Goal: Task Accomplishment & Management: Complete application form

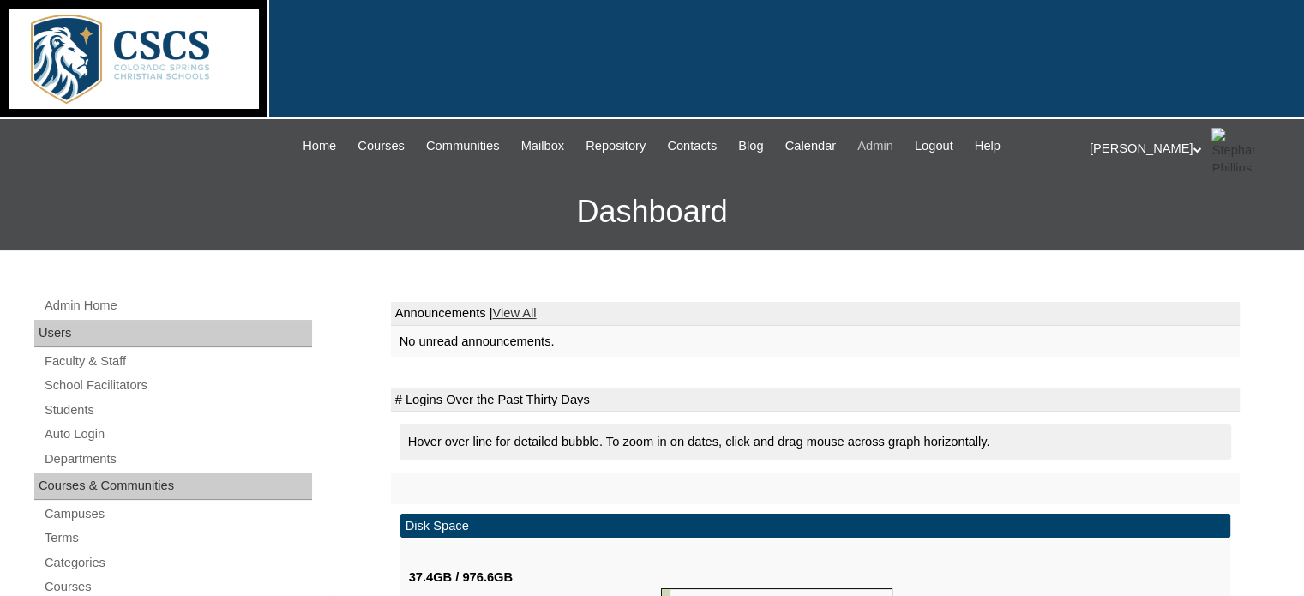
click at [888, 141] on span "Admin" at bounding box center [875, 146] width 36 height 20
click at [890, 147] on span "Admin" at bounding box center [875, 146] width 36 height 20
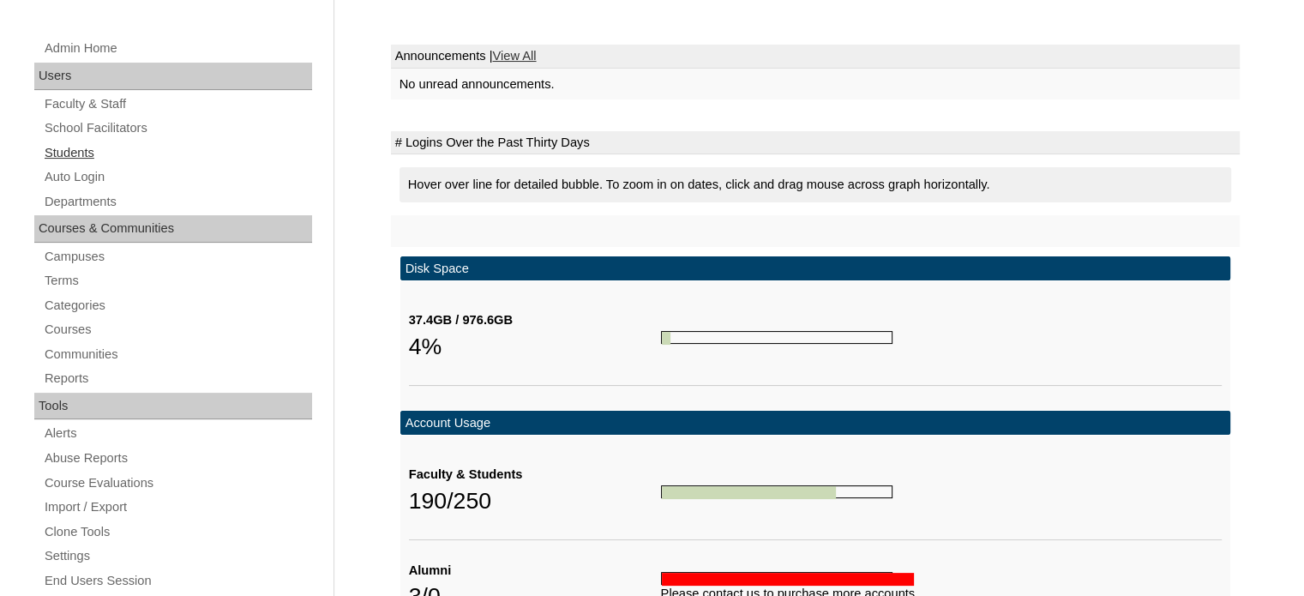
click at [87, 150] on link "Students" at bounding box center [177, 152] width 269 height 21
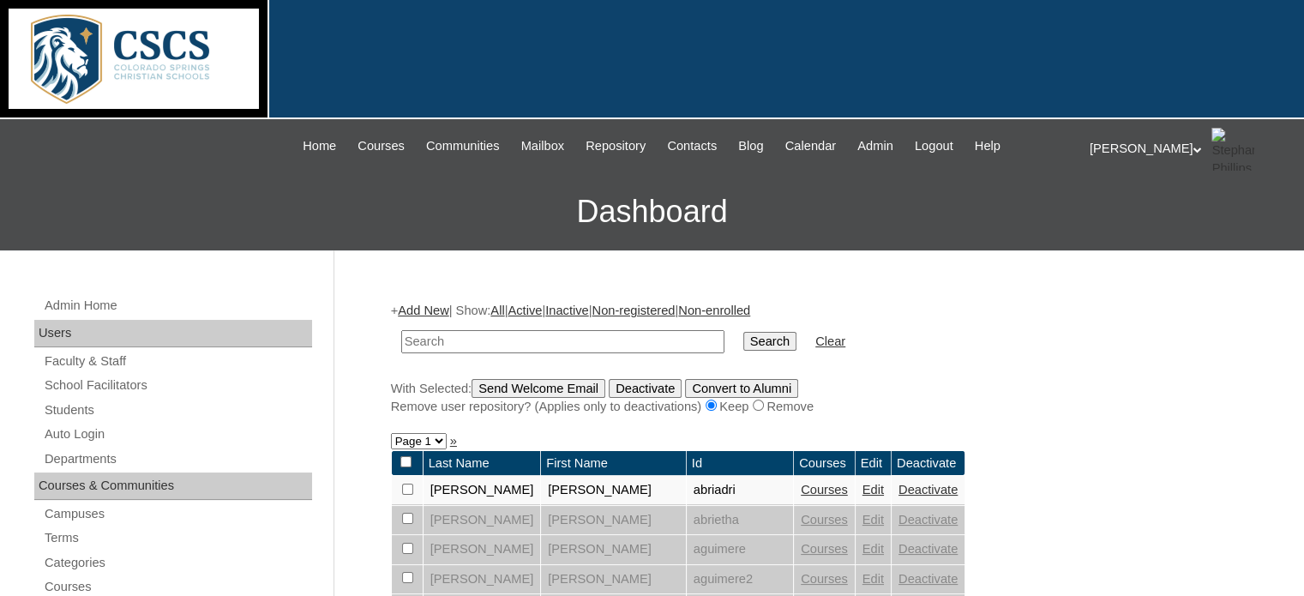
click at [435, 314] on link "Add New" at bounding box center [423, 310] width 51 height 14
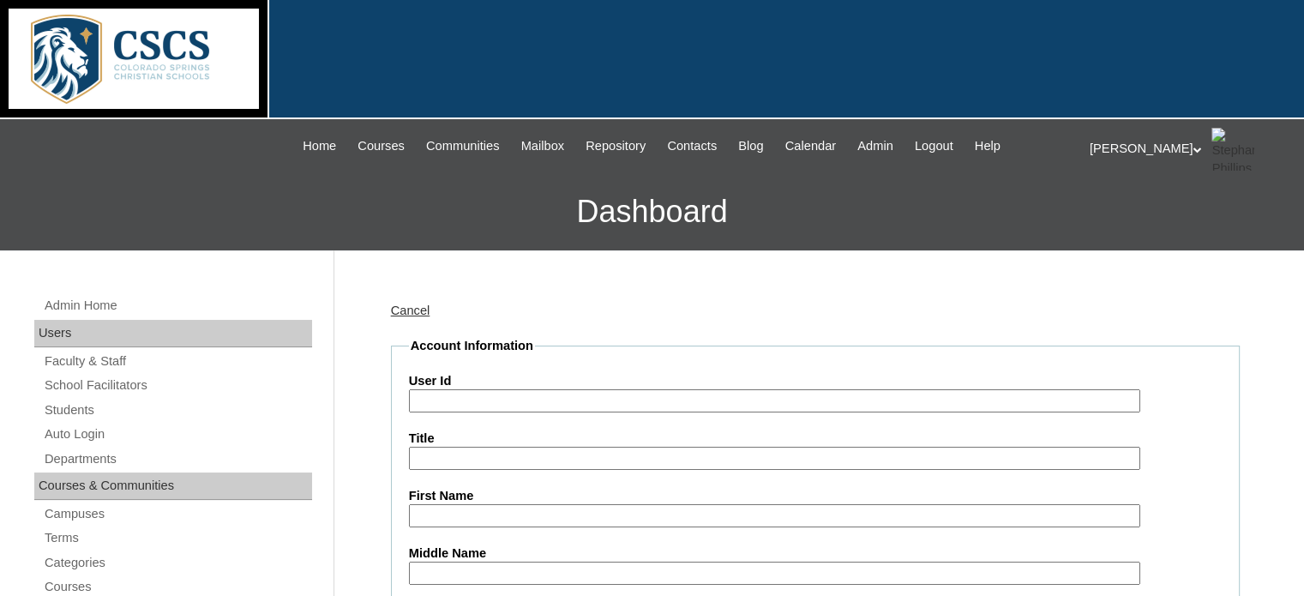
click at [439, 391] on input "User Id" at bounding box center [774, 400] width 731 height 23
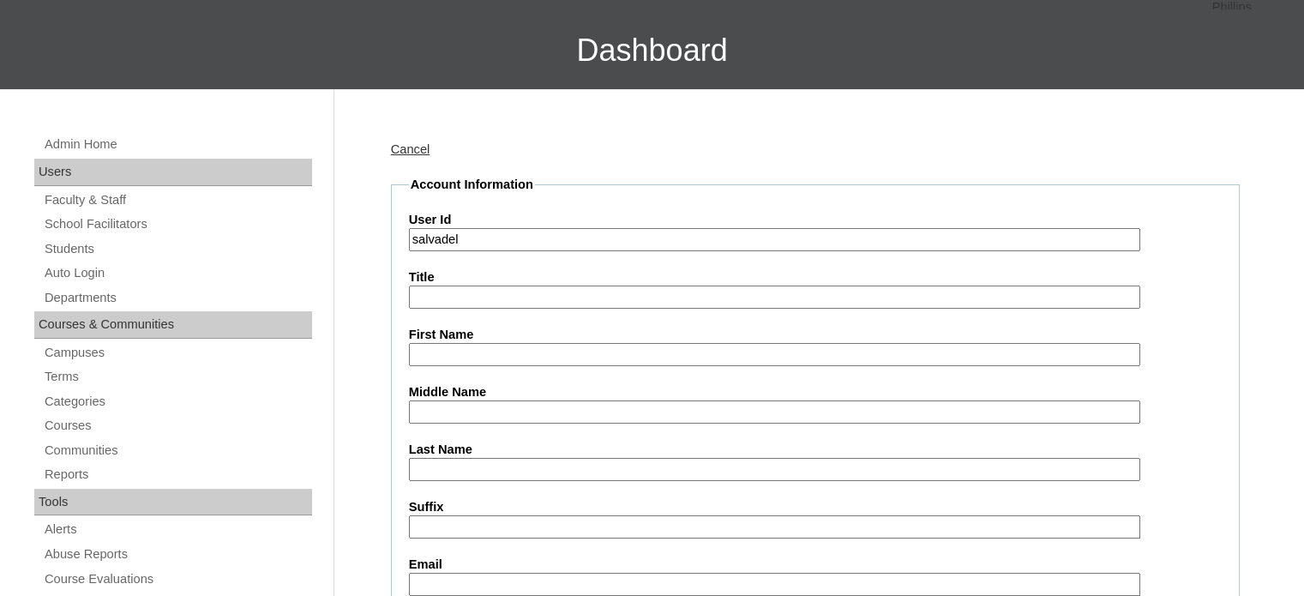
scroll to position [171, 0]
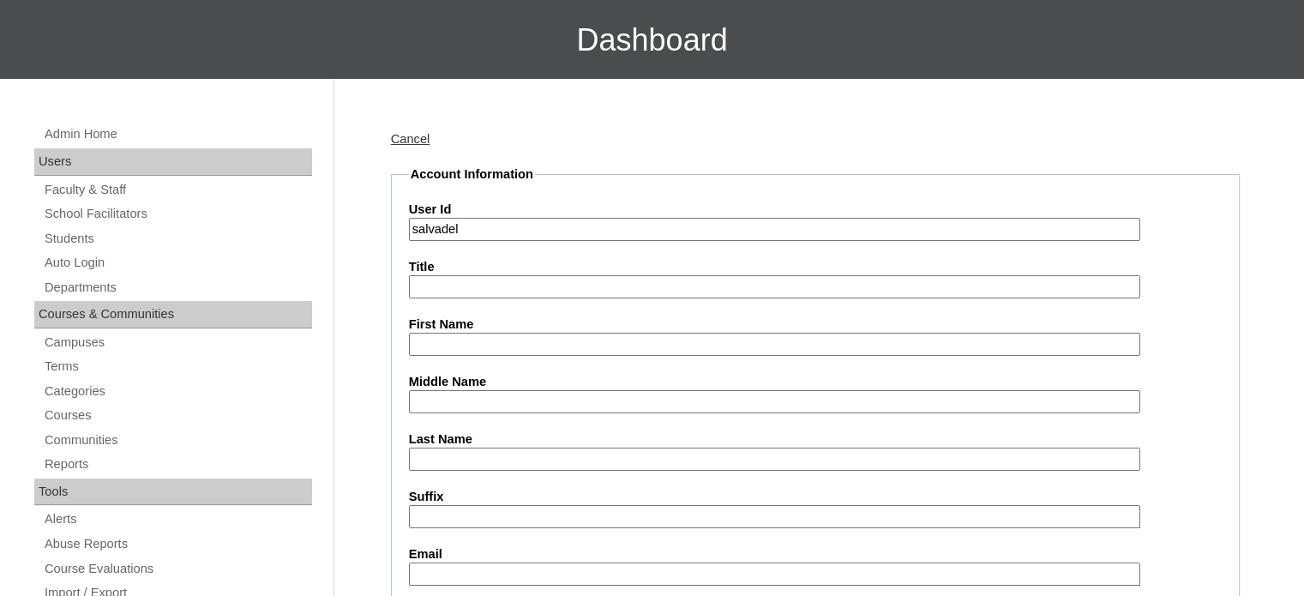
type input "salvadel"
click at [438, 350] on input "First Name" at bounding box center [774, 344] width 731 height 23
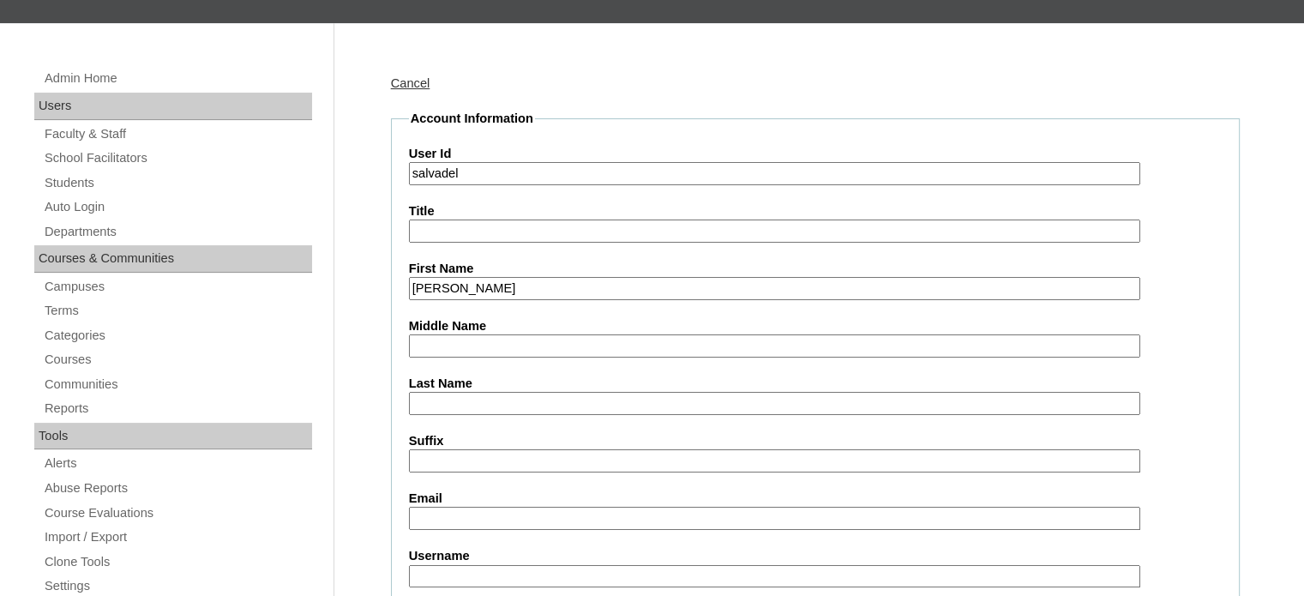
scroll to position [257, 0]
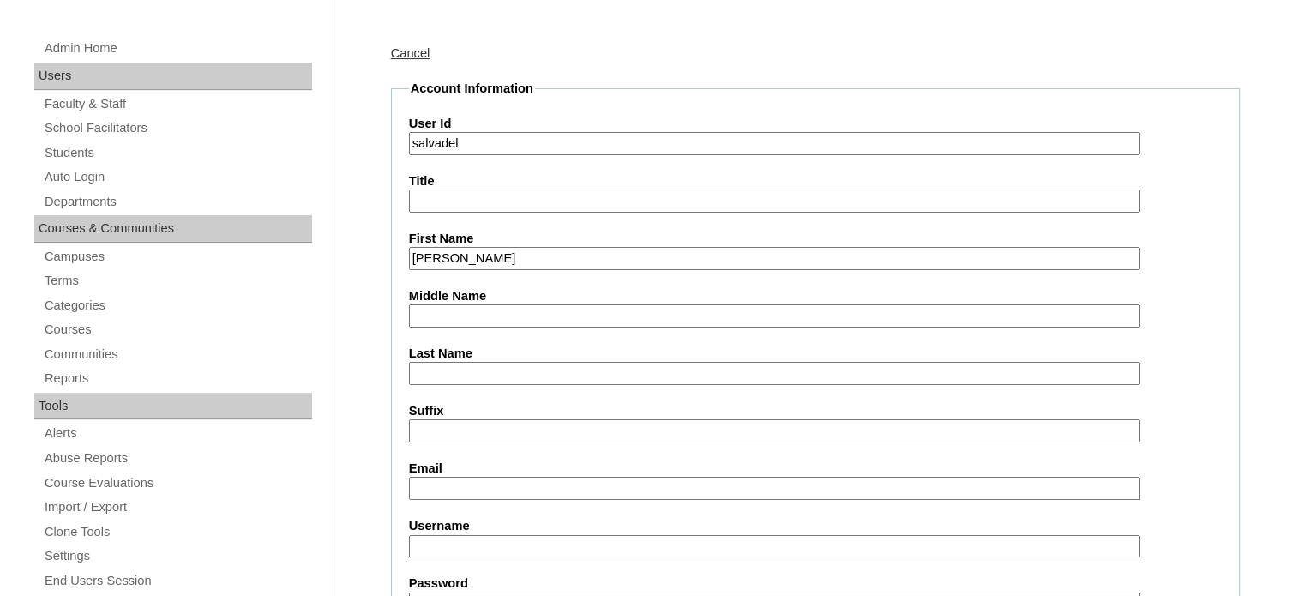
type input "Adeline"
click at [435, 363] on input "Last Name" at bounding box center [774, 373] width 731 height 23
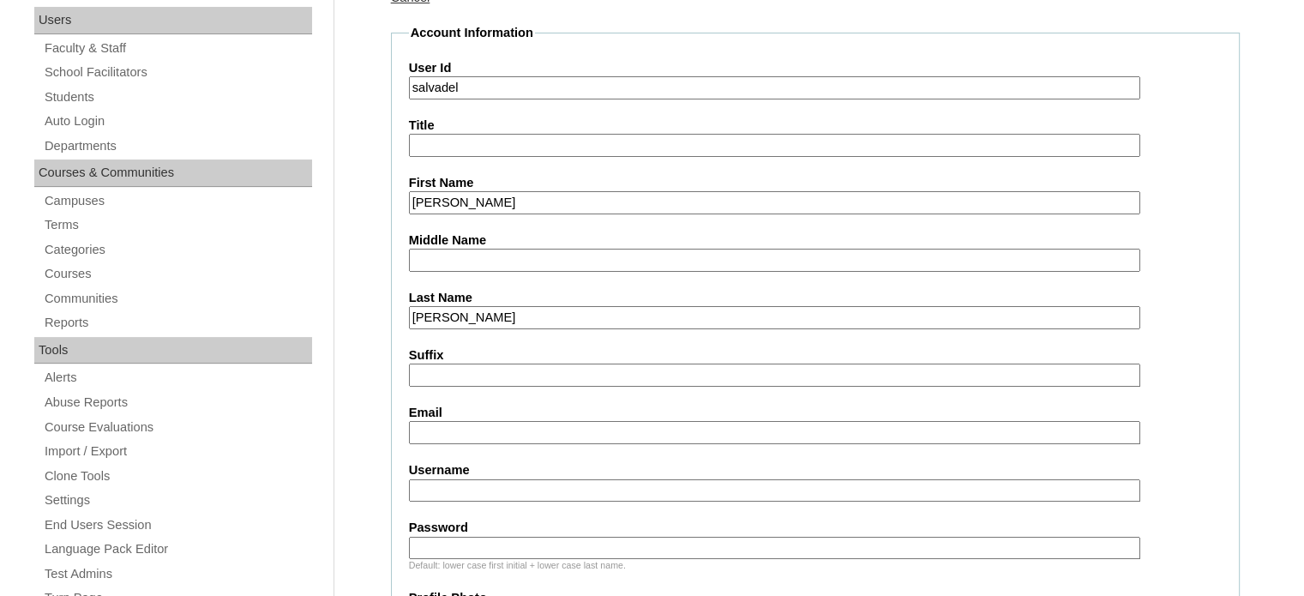
scroll to position [343, 0]
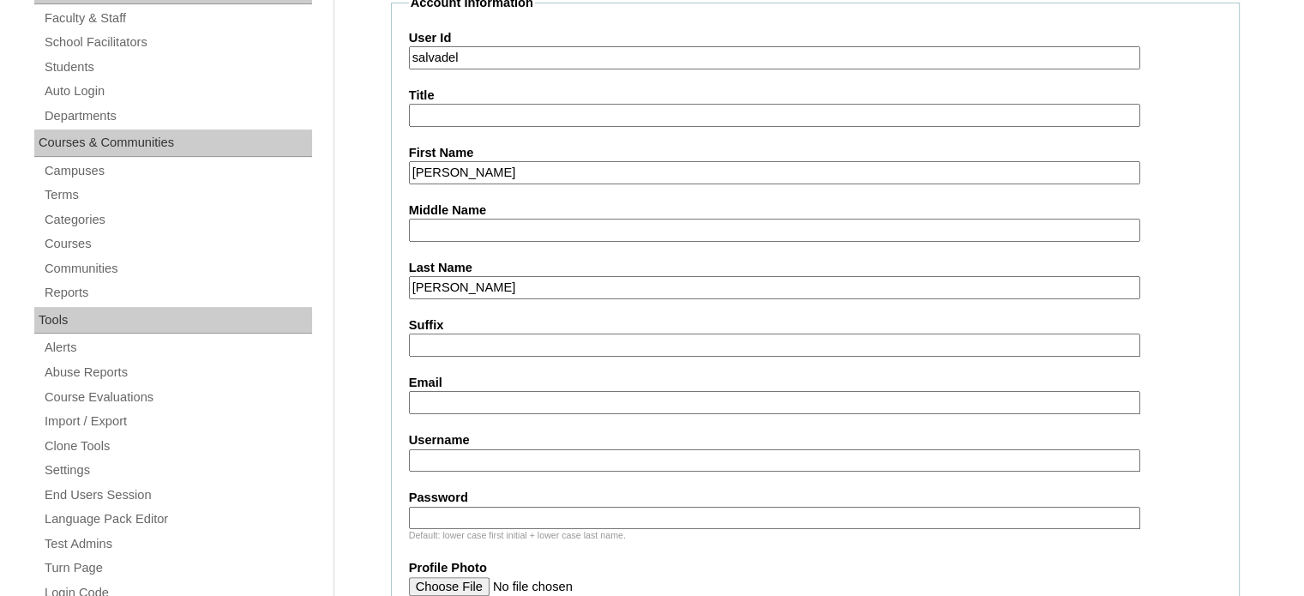
type input "Salvati"
click at [429, 401] on input "Email" at bounding box center [774, 402] width 731 height 23
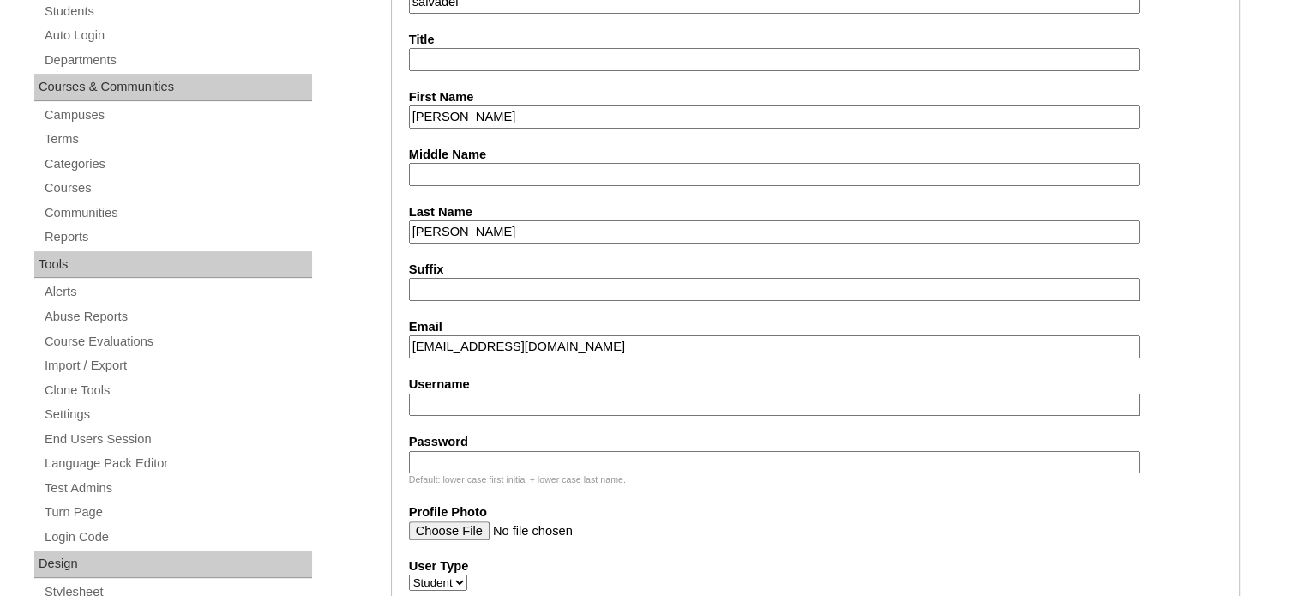
scroll to position [429, 0]
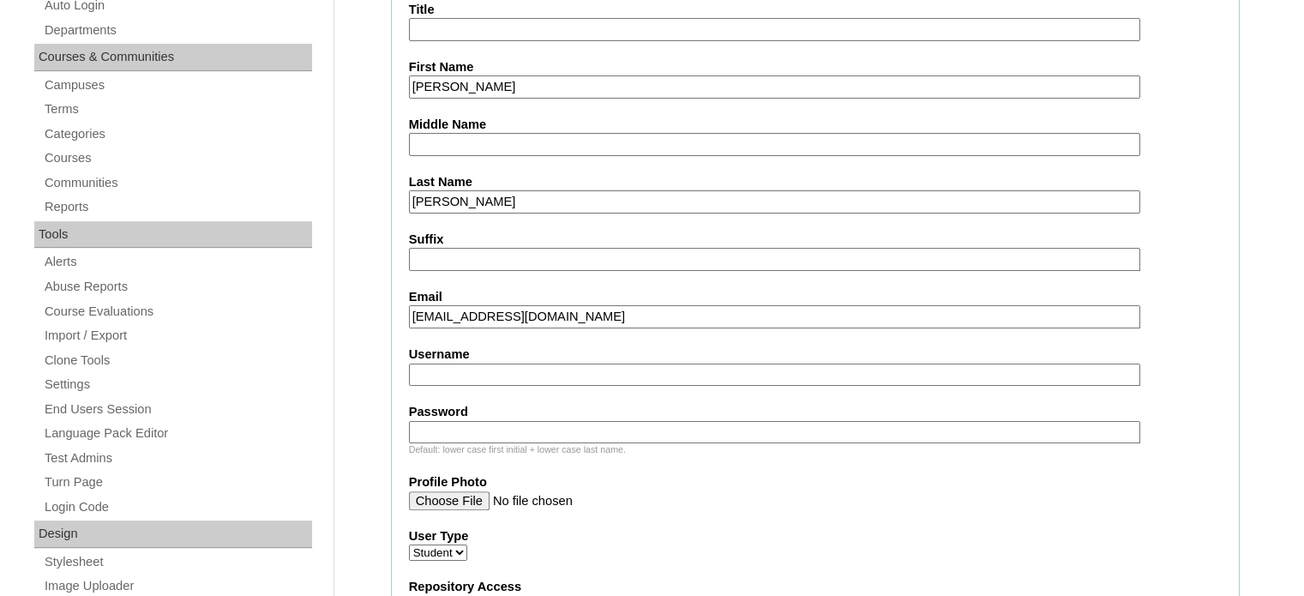
type input "salvadel@cscslions.org"
click at [446, 371] on input "Username" at bounding box center [774, 374] width 731 height 23
type input "salvadel"
click at [425, 421] on input "Password" at bounding box center [774, 432] width 731 height 23
drag, startPoint x: 483, startPoint y: 414, endPoint x: 408, endPoint y: 424, distance: 75.3
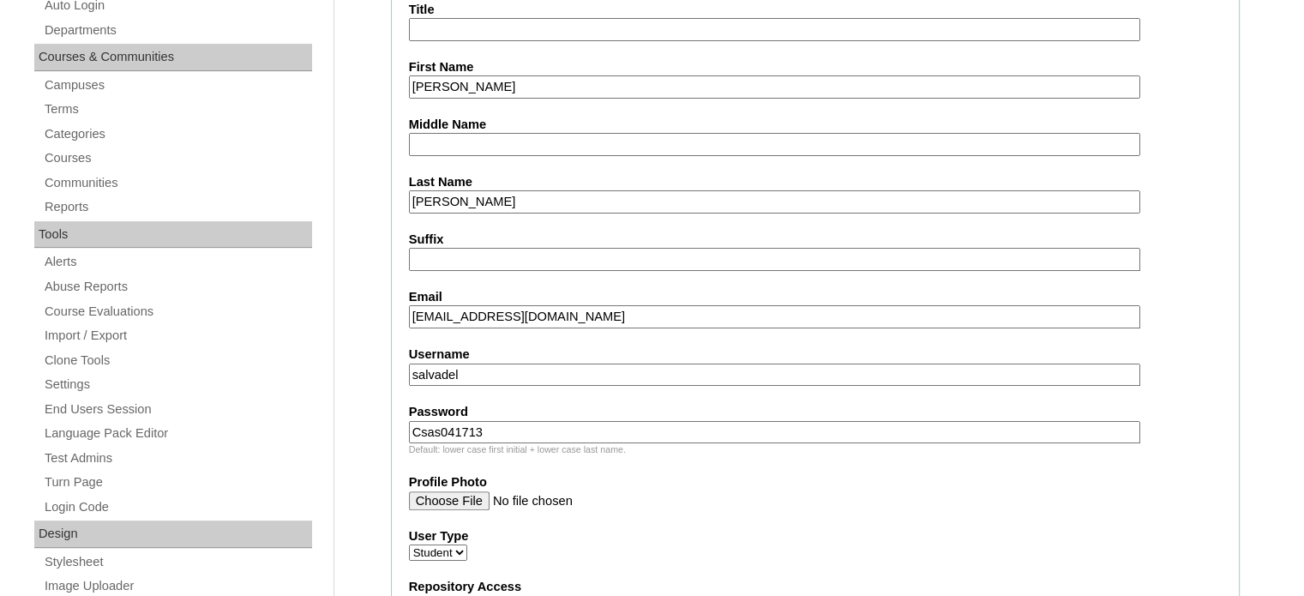
click at [409, 424] on input "Csas041713" at bounding box center [774, 432] width 731 height 23
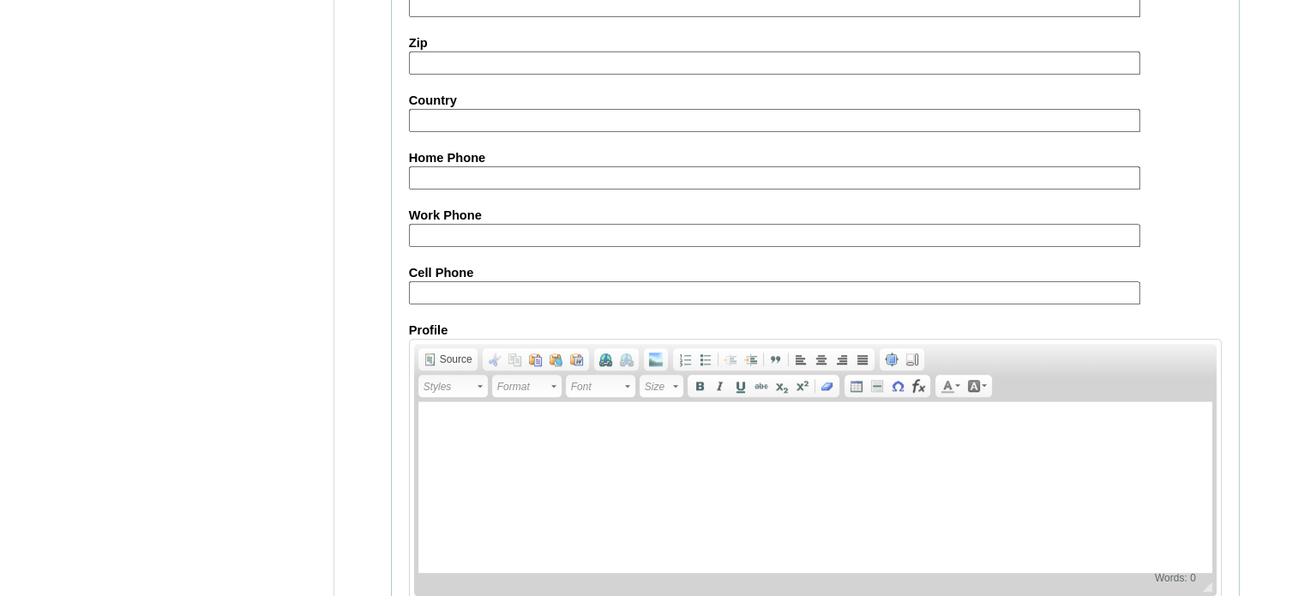
scroll to position [2048, 0]
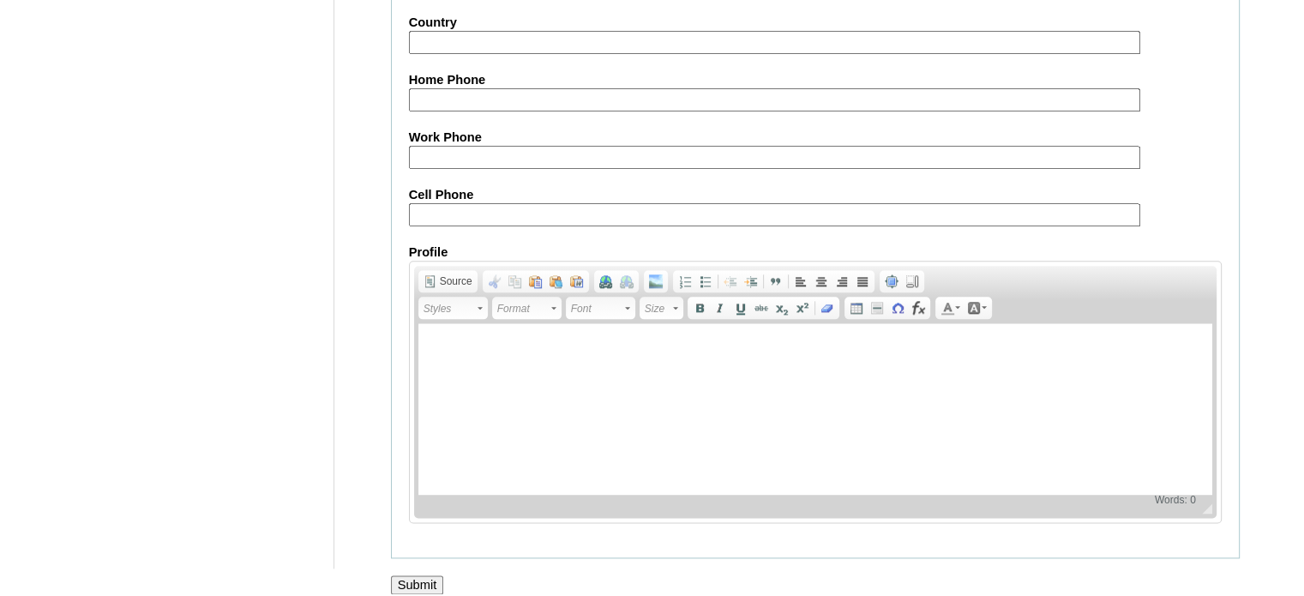
type input "Csas041713"
click at [415, 575] on input "Submit" at bounding box center [417, 584] width 53 height 19
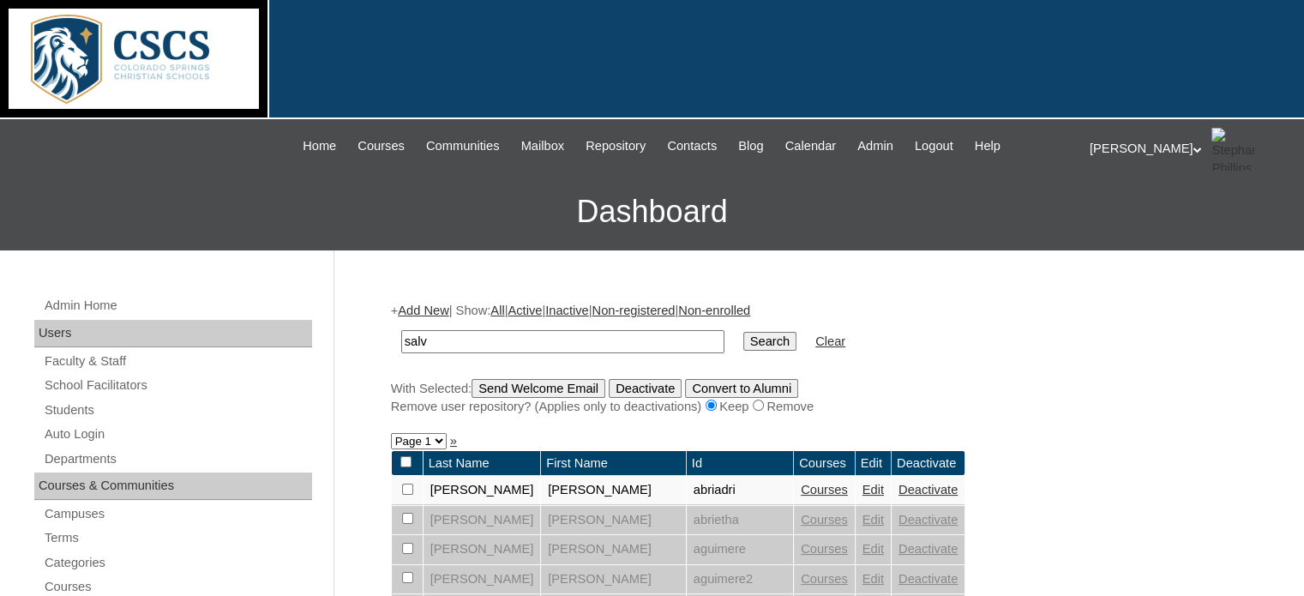
type input "salv"
click at [743, 332] on input "Search" at bounding box center [769, 341] width 53 height 19
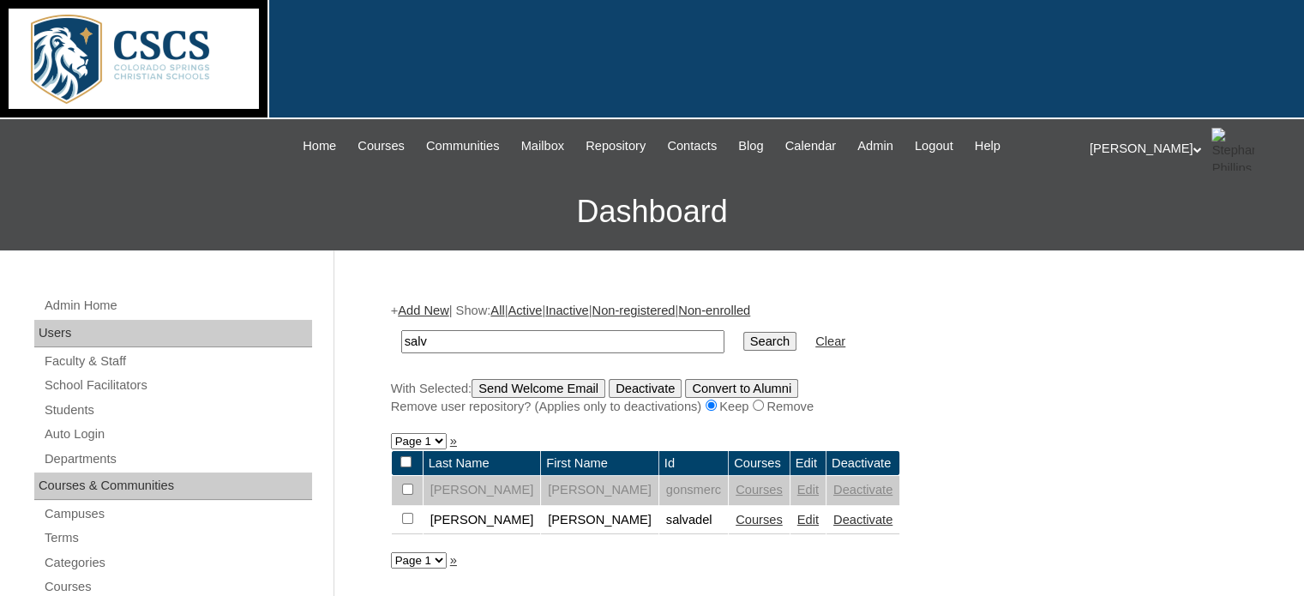
click at [735, 520] on link "Courses" at bounding box center [758, 520] width 47 height 14
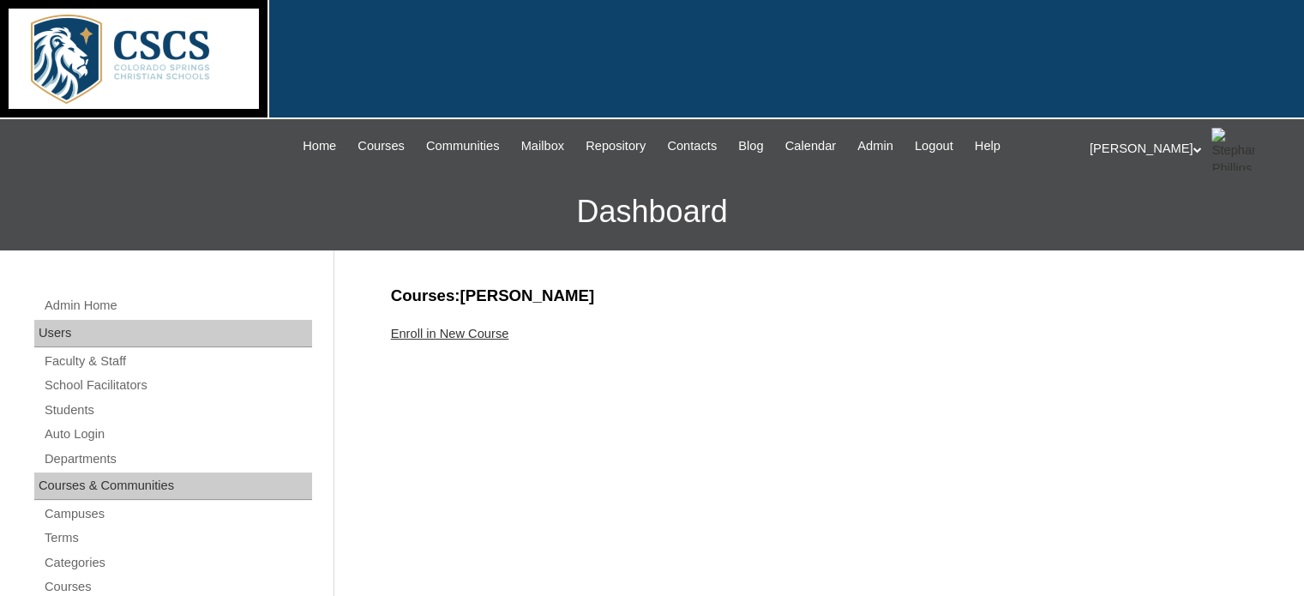
click at [485, 332] on link "Enroll in New Course" at bounding box center [450, 334] width 118 height 14
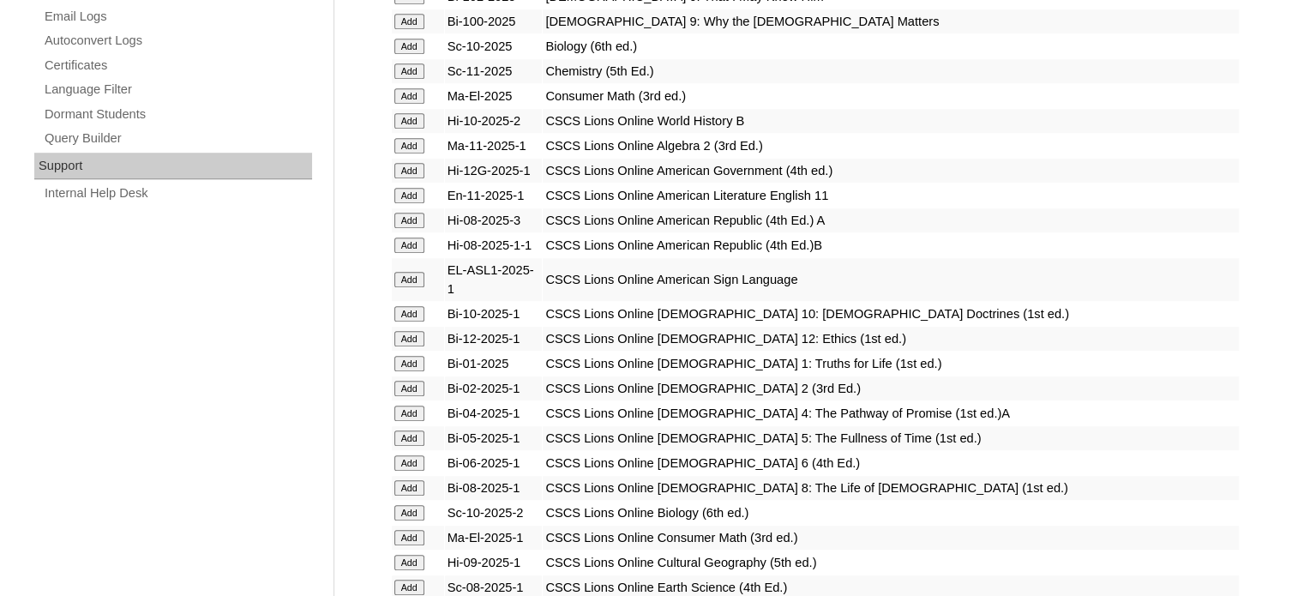
scroll to position [1286, 0]
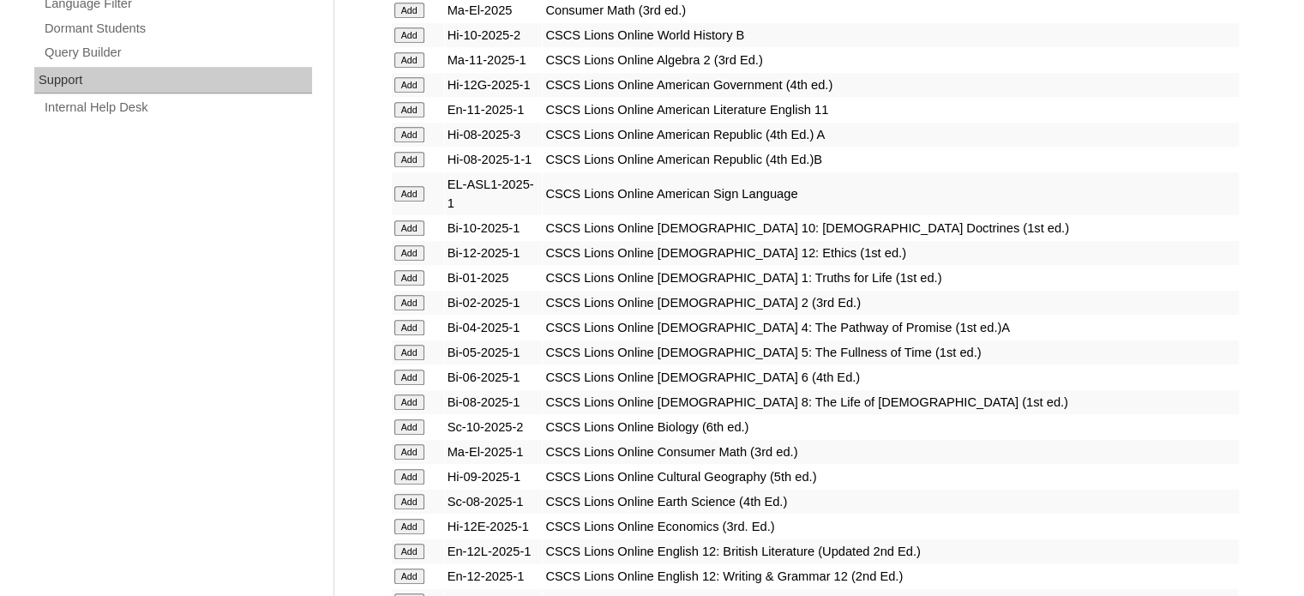
click at [406, 394] on input "Add" at bounding box center [409, 401] width 30 height 15
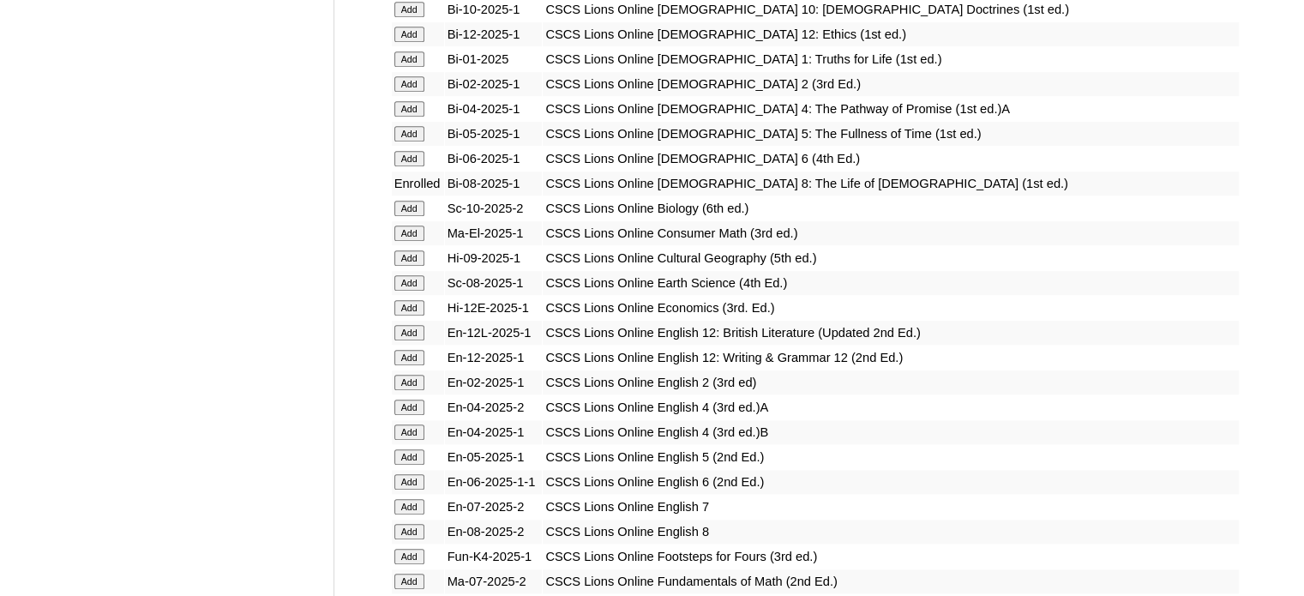
scroll to position [1543, 0]
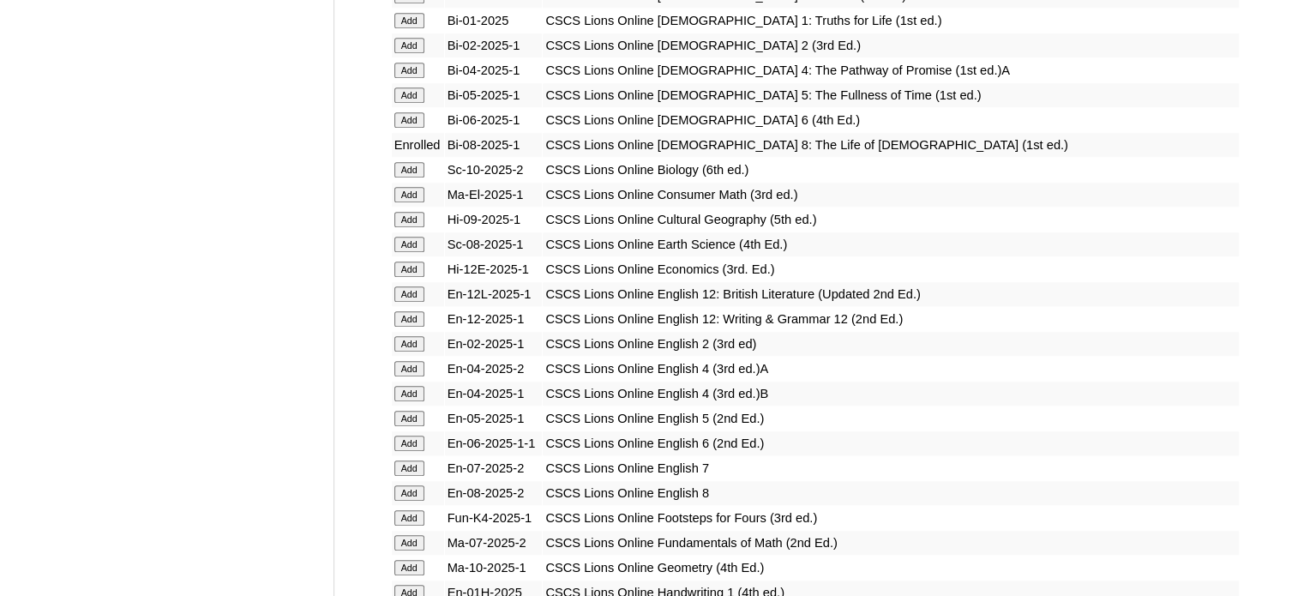
click at [416, 460] on input "Add" at bounding box center [409, 467] width 30 height 15
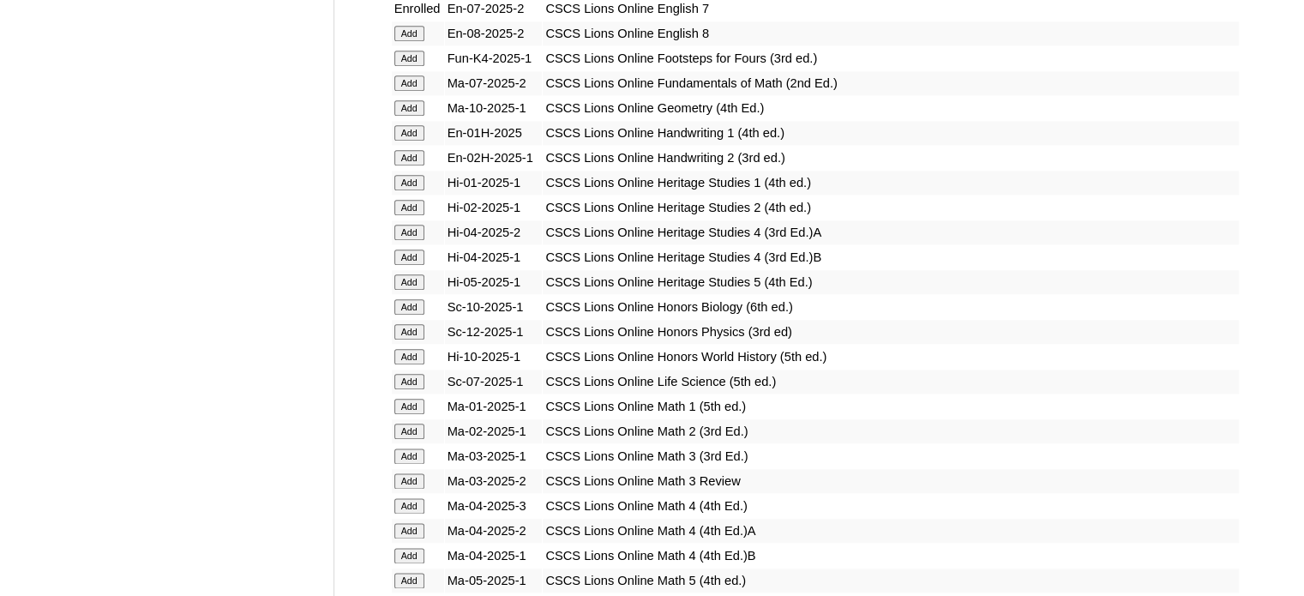
scroll to position [1971, 0]
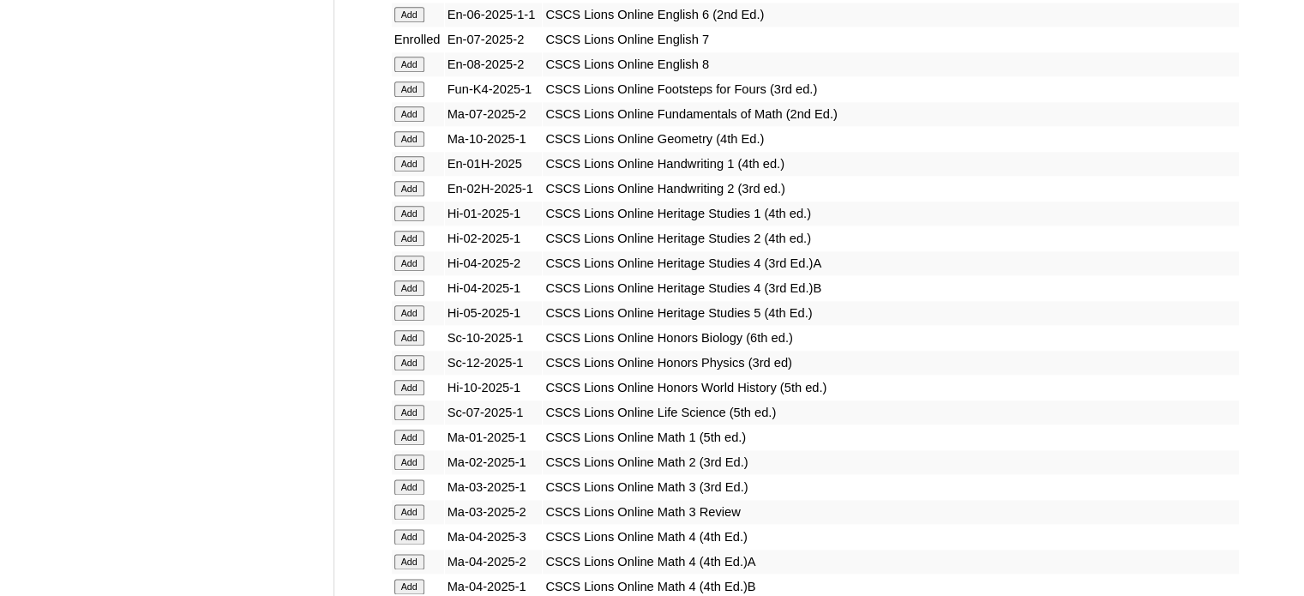
click at [409, 106] on input "Add" at bounding box center [409, 113] width 30 height 15
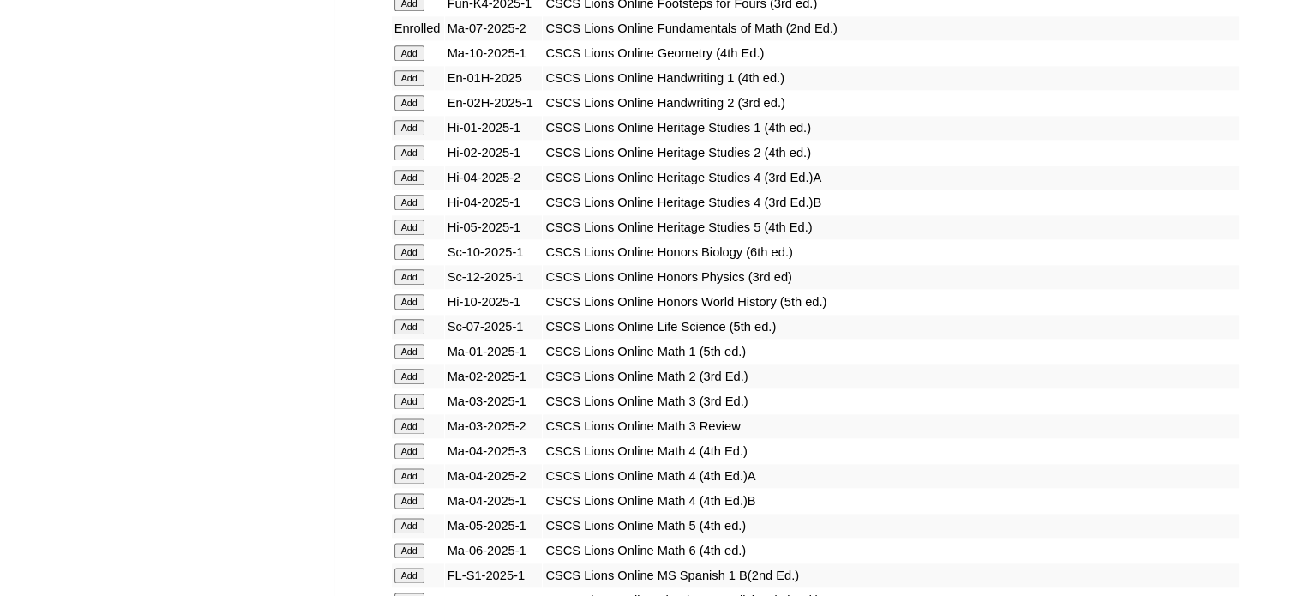
click at [416, 319] on input "Add" at bounding box center [409, 326] width 30 height 15
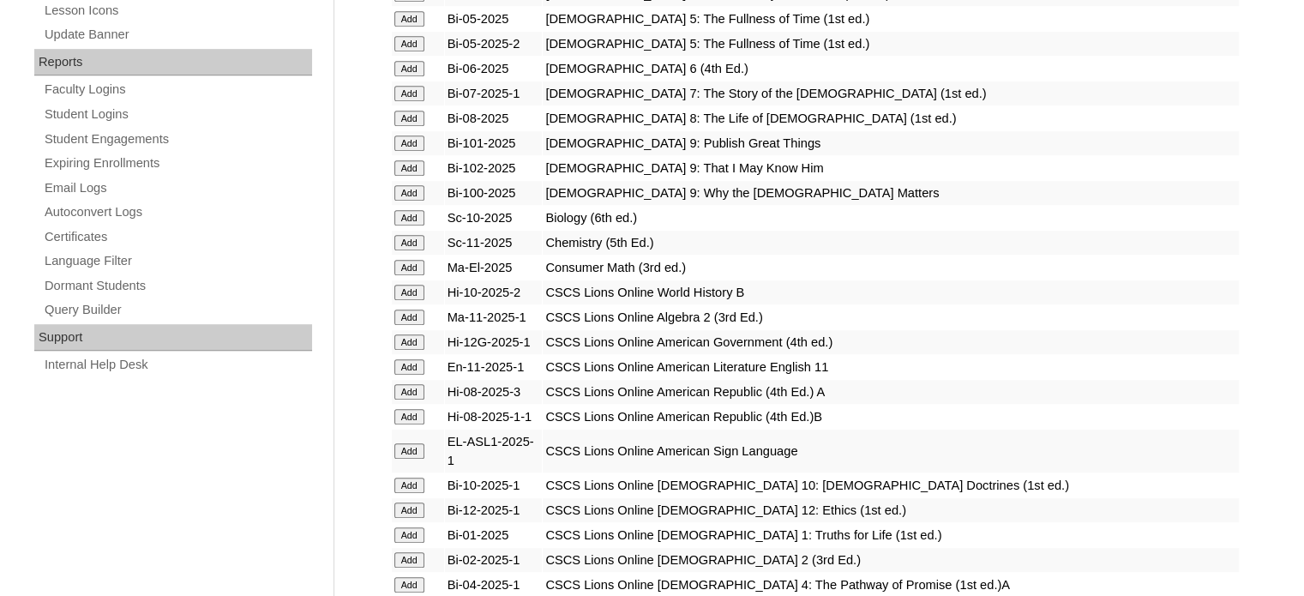
scroll to position [1114, 0]
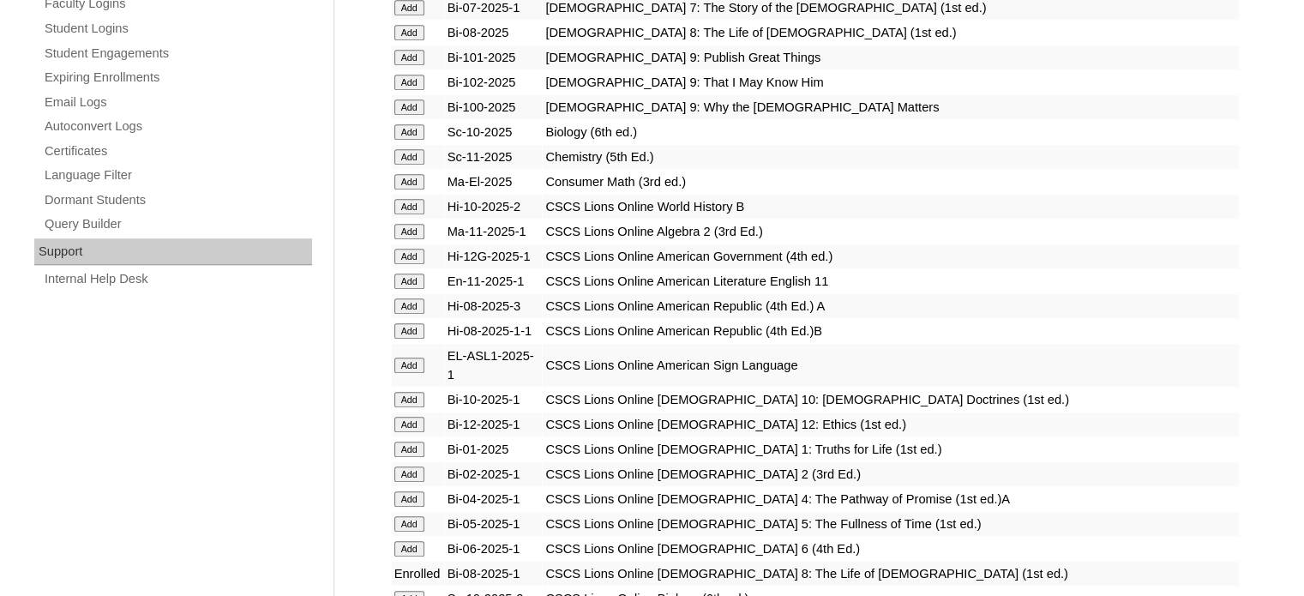
click at [404, 298] on input "Add" at bounding box center [409, 305] width 30 height 15
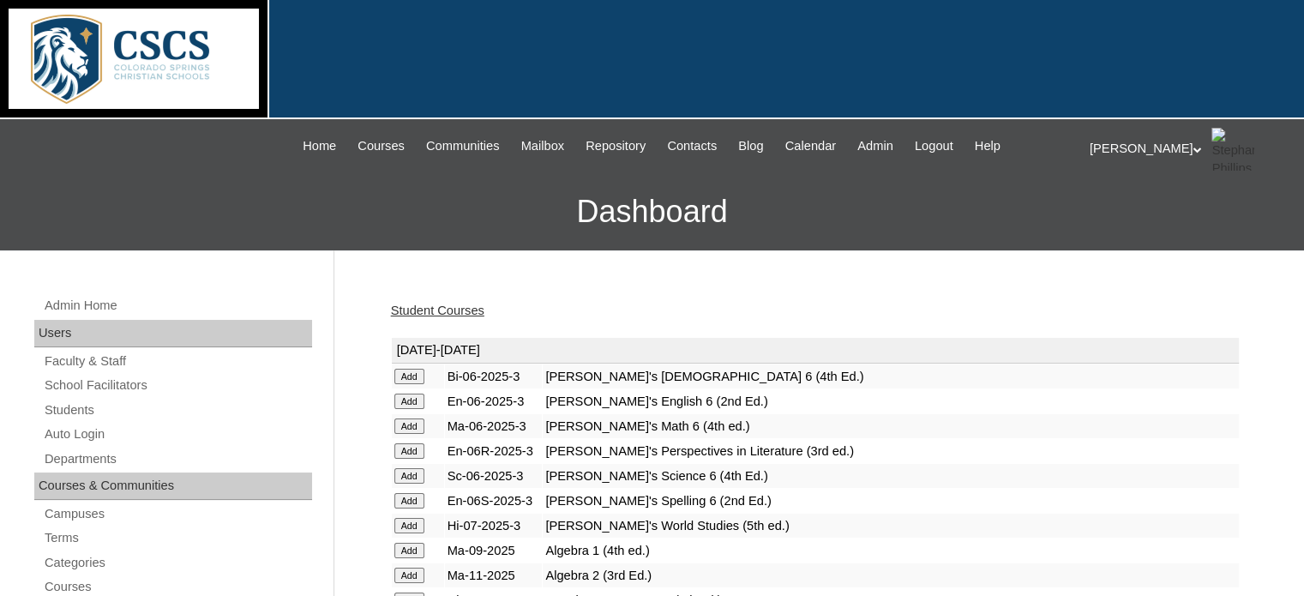
click at [428, 312] on link "Student Courses" at bounding box center [437, 310] width 93 height 14
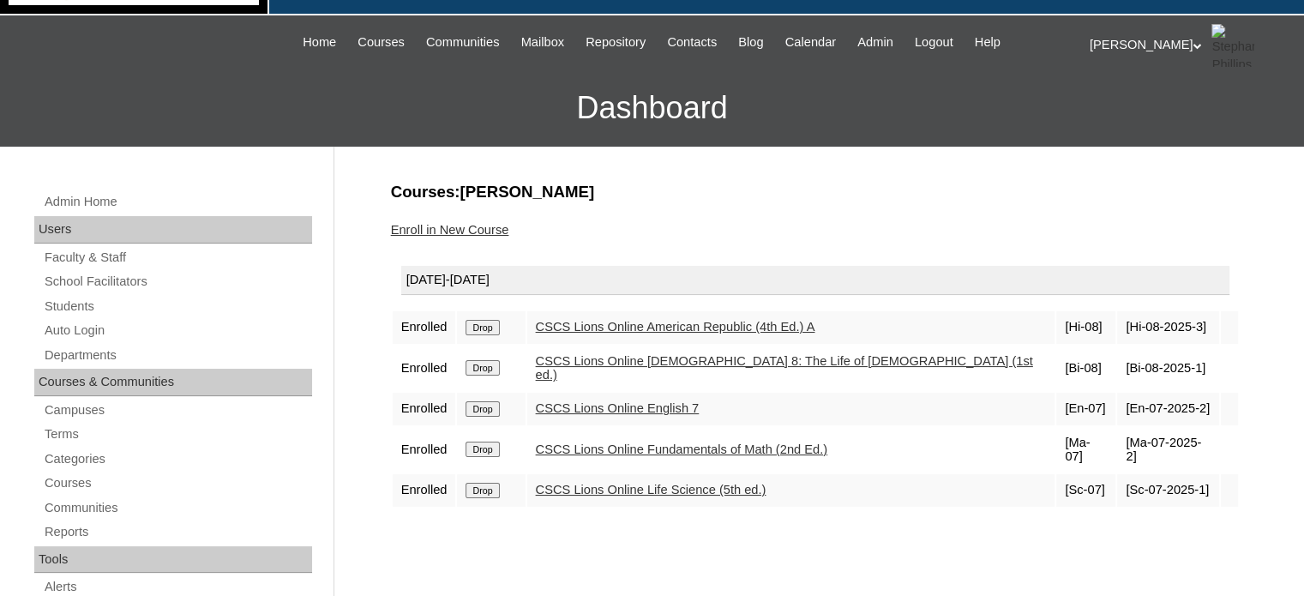
scroll to position [171, 0]
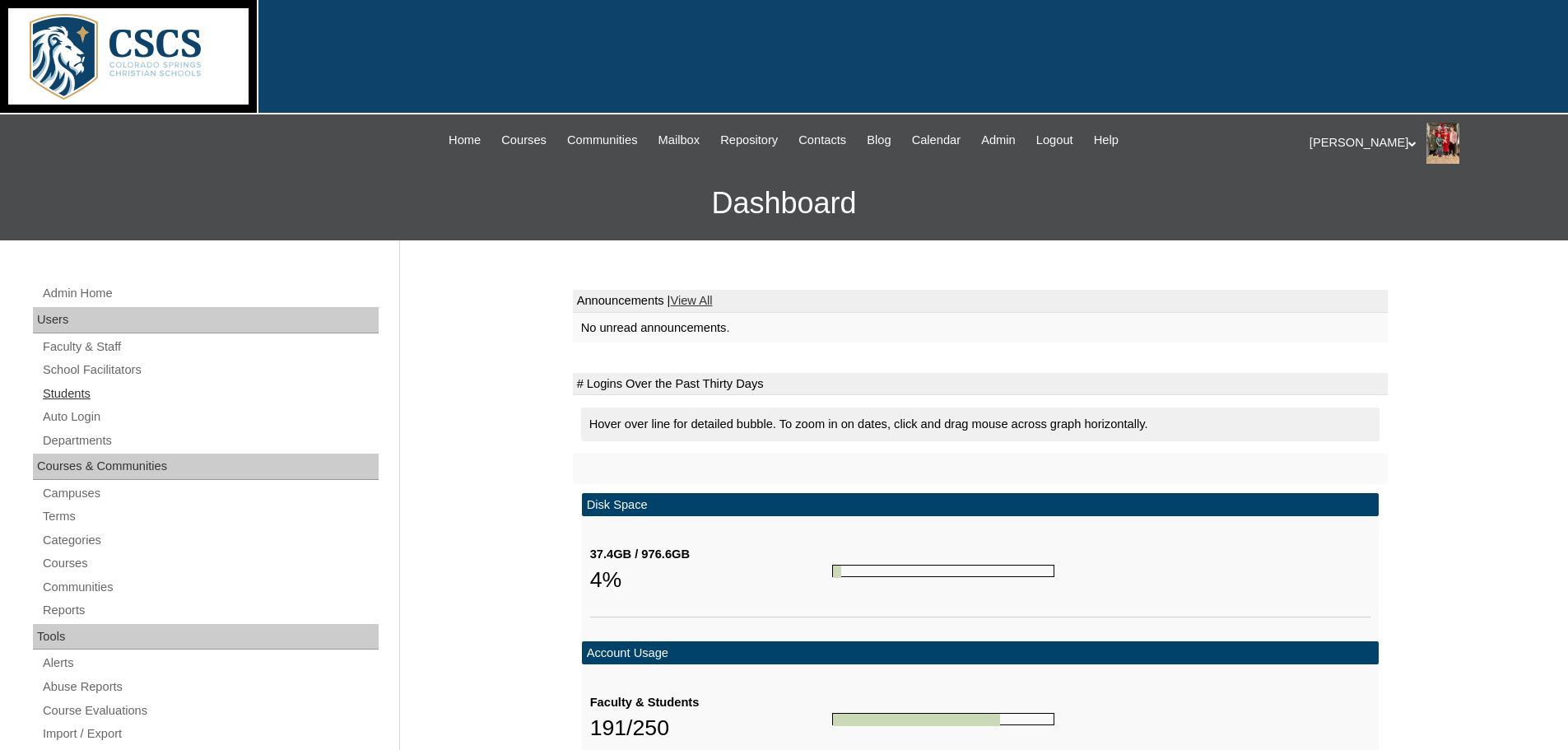
click at [93, 391] on link "Students" at bounding box center [209, 393] width 337 height 20
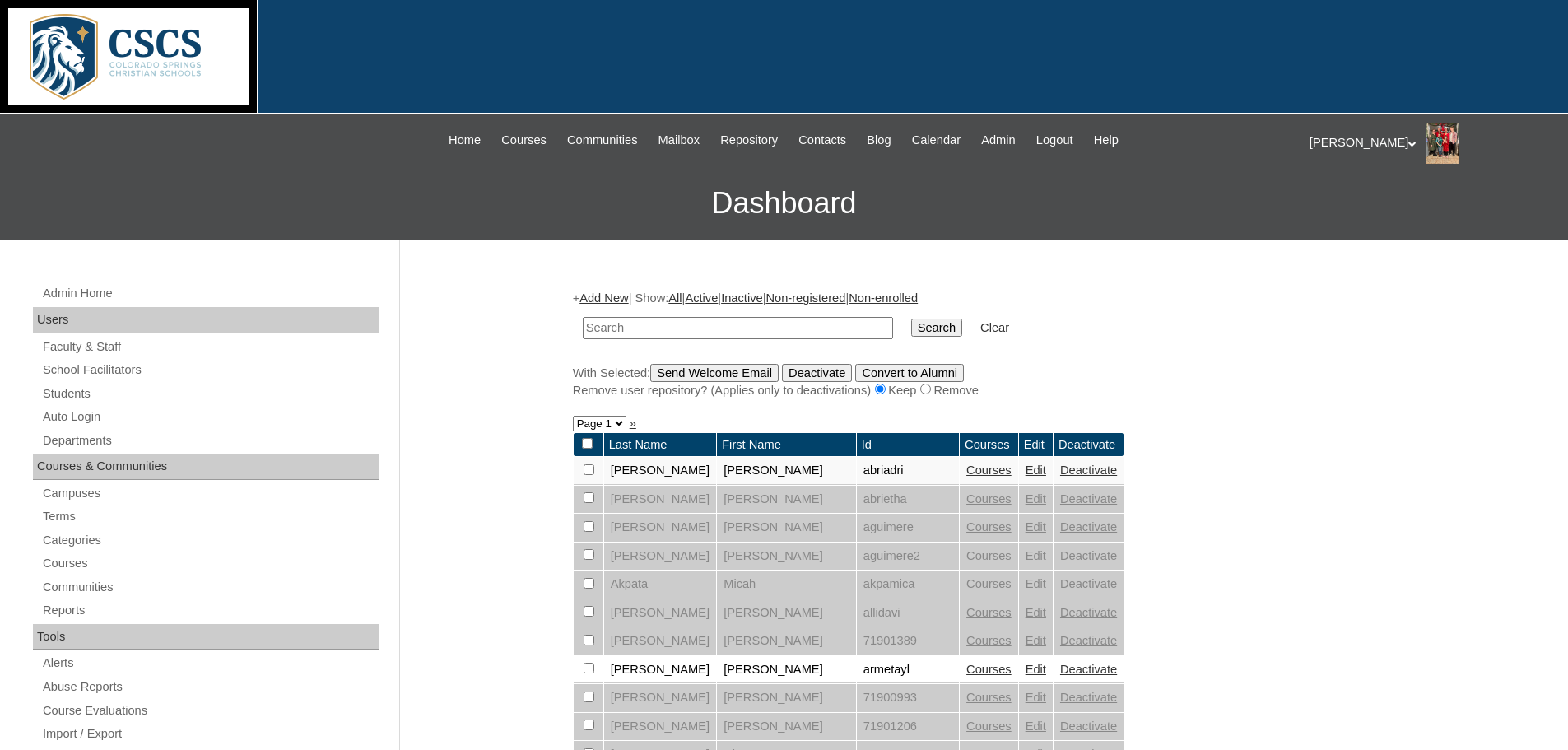
drag, startPoint x: 656, startPoint y: 333, endPoint x: 587, endPoint y: 333, distance: 69.0
click at [587, 333] on input "text" at bounding box center [737, 327] width 310 height 22
type input "salv"
click at [911, 327] on input "Search" at bounding box center [936, 327] width 51 height 18
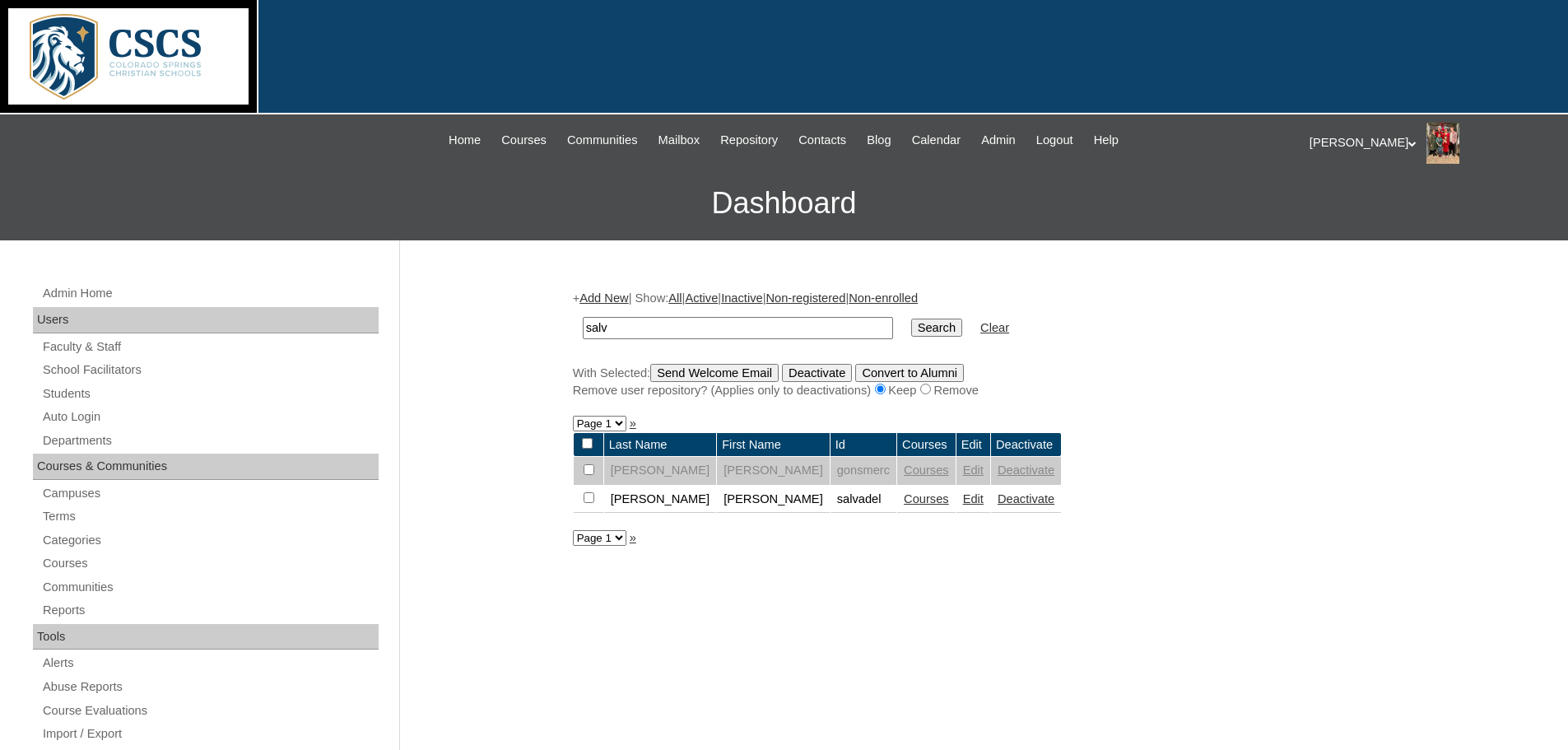
click at [963, 500] on link "Edit" at bounding box center [973, 499] width 20 height 13
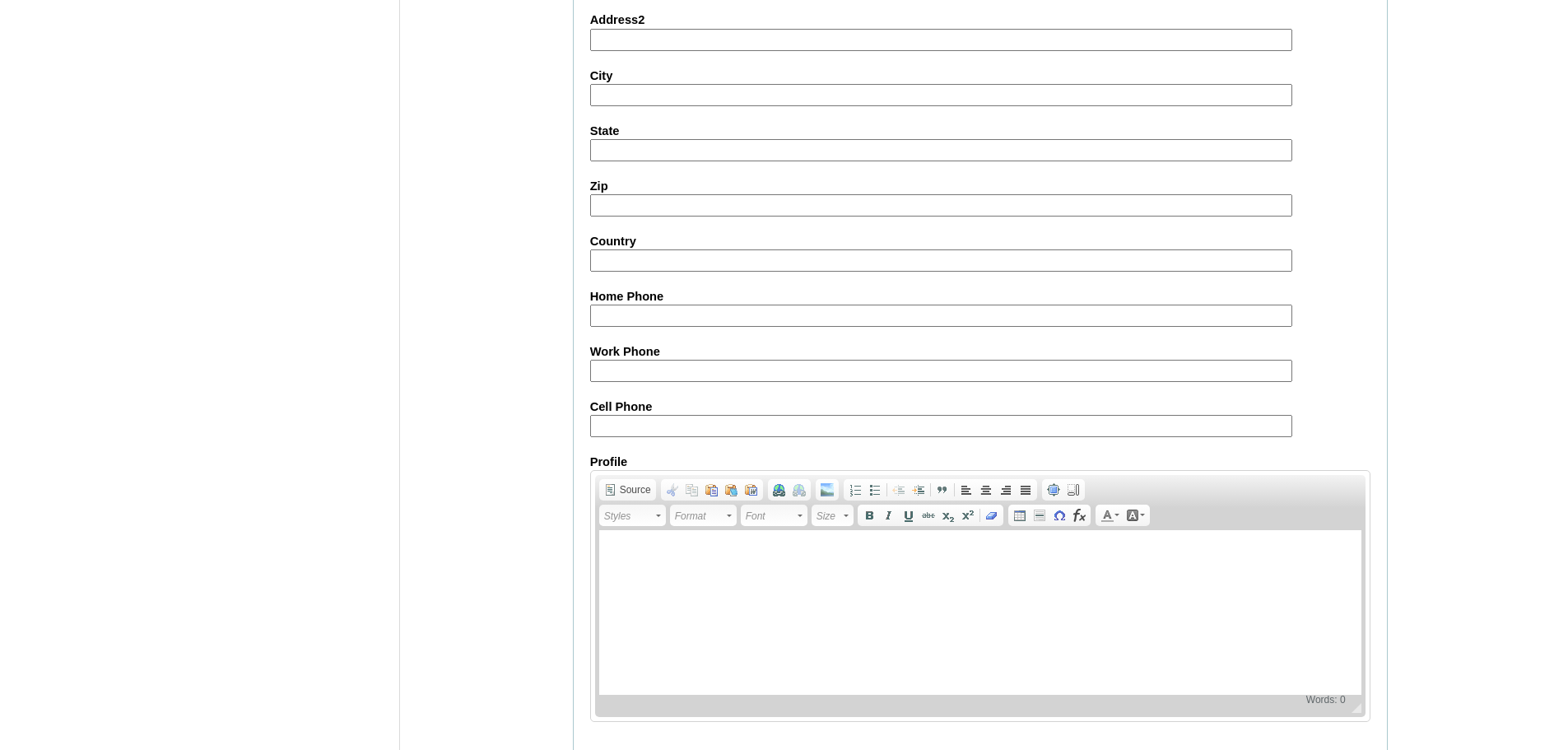
scroll to position [1795, 0]
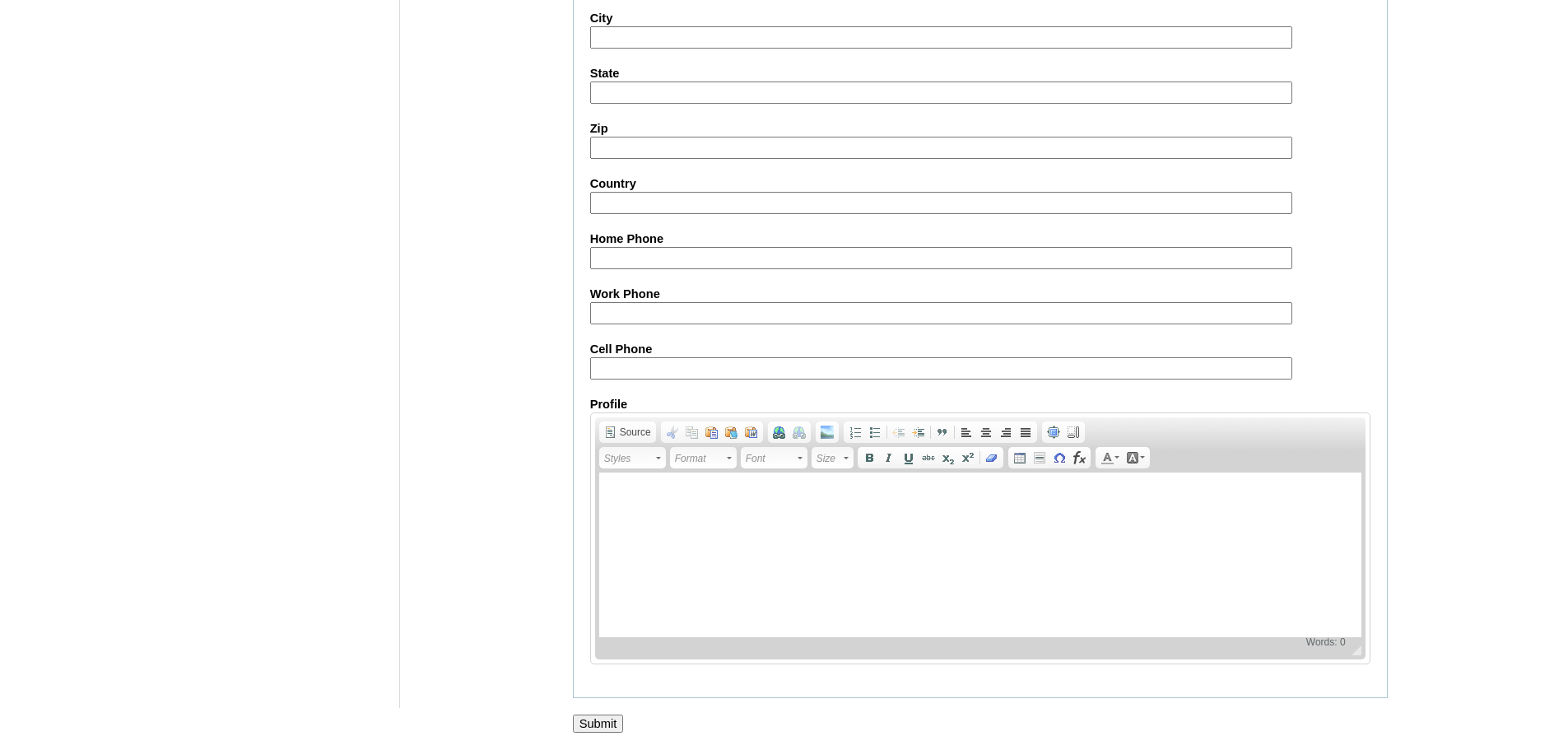
click at [596, 728] on input "Submit" at bounding box center [598, 723] width 51 height 18
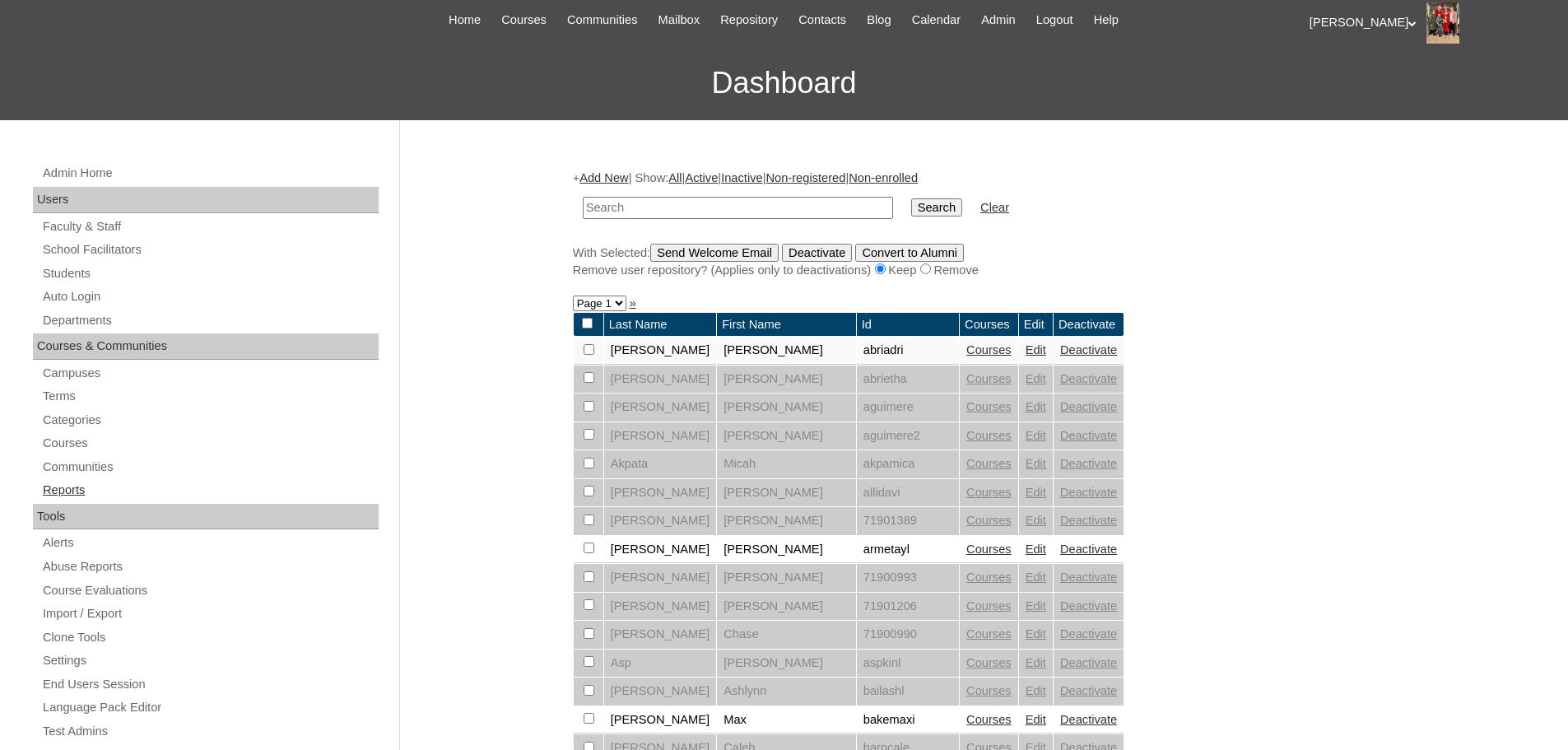
scroll to position [164, 0]
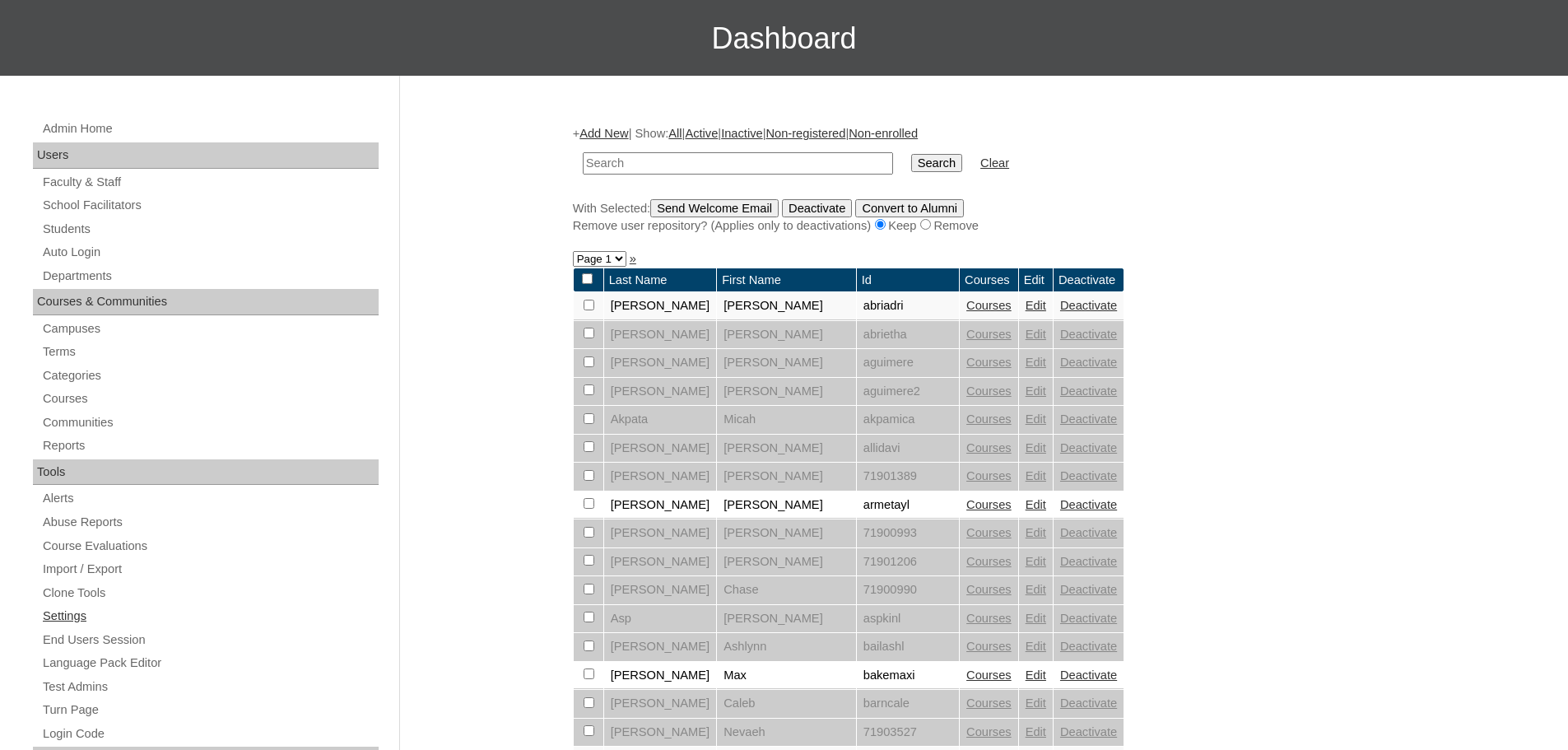
click at [79, 614] on link "Settings" at bounding box center [209, 616] width 337 height 20
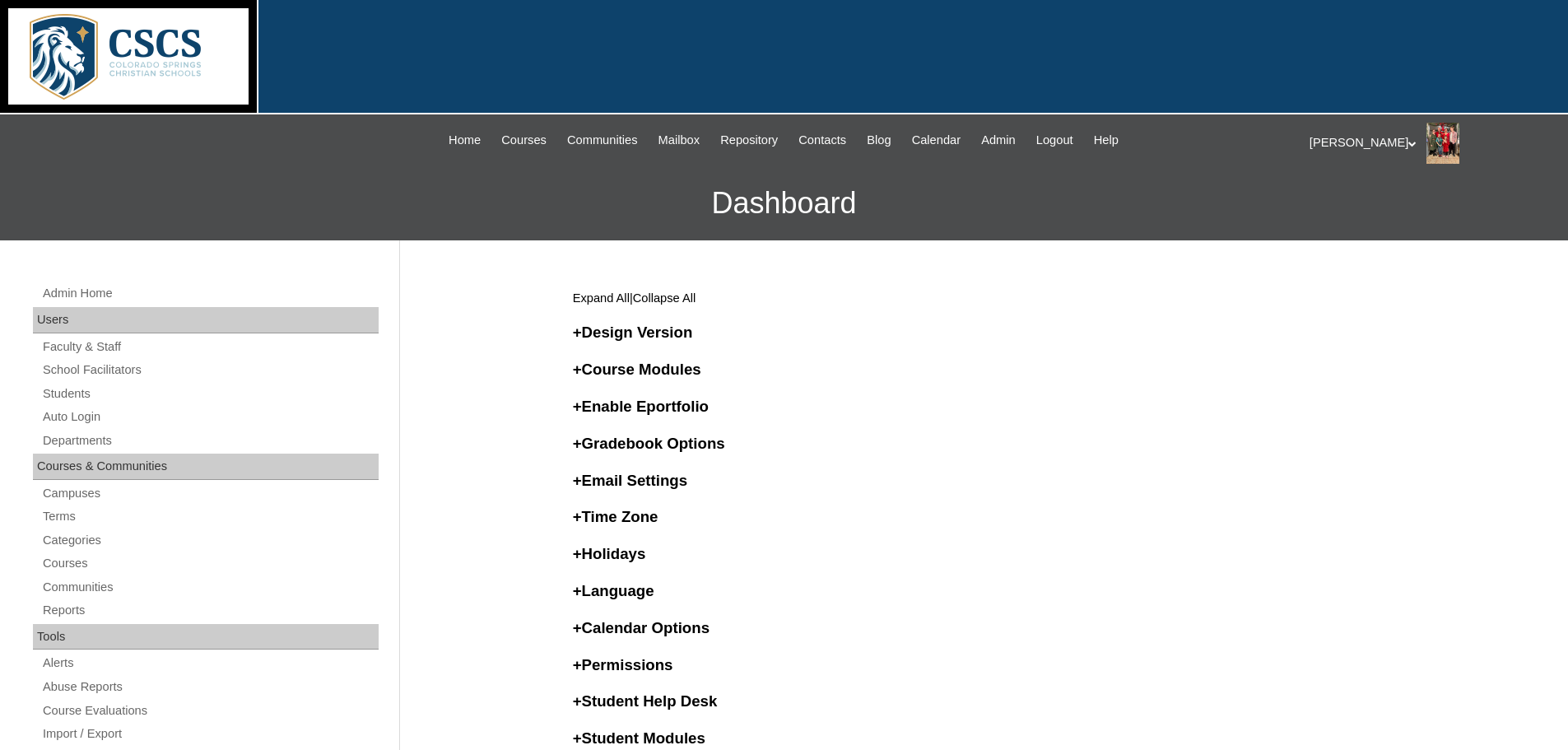
click at [617, 480] on h3 "+ Email Settings" at bounding box center [980, 480] width 815 height 21
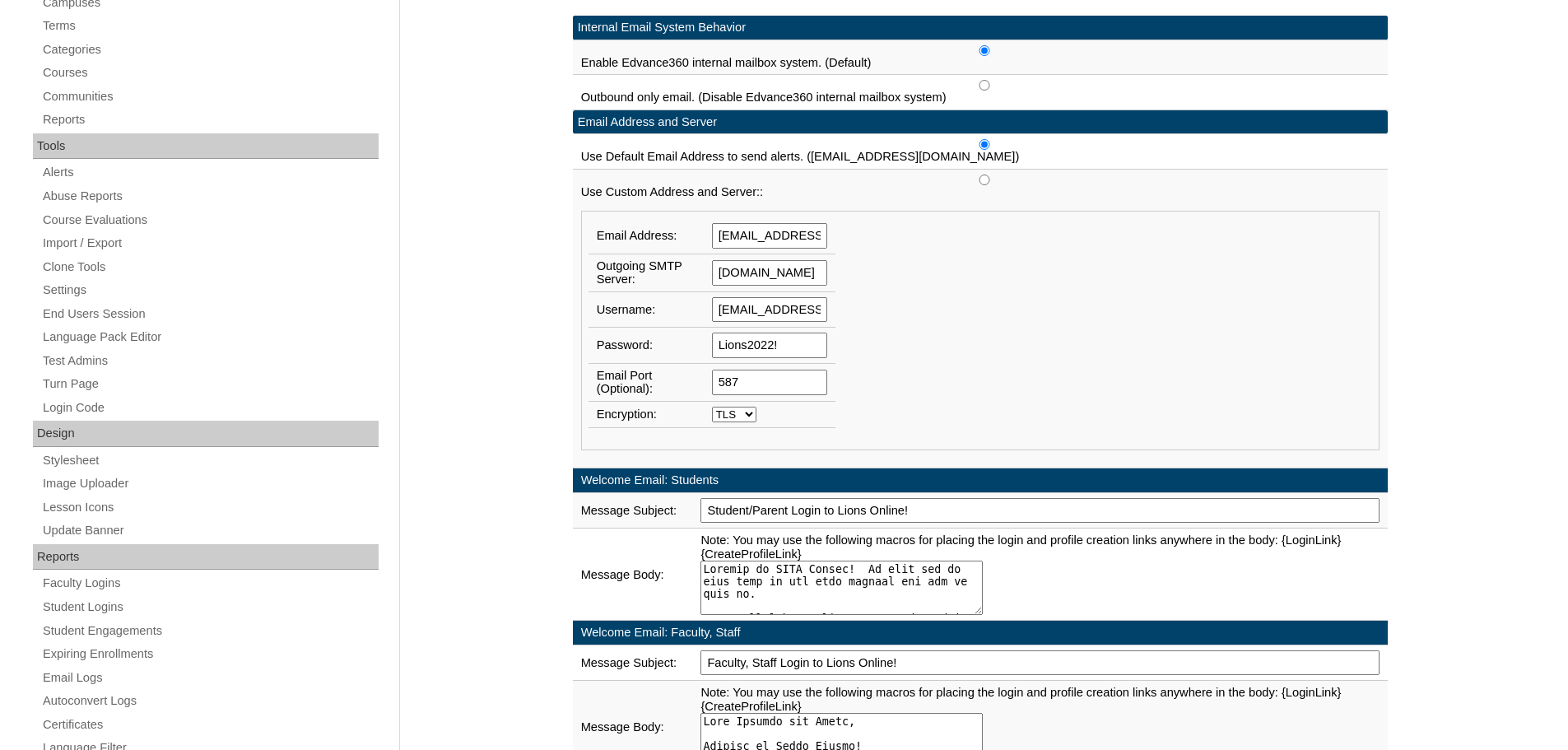
scroll to position [494, 0]
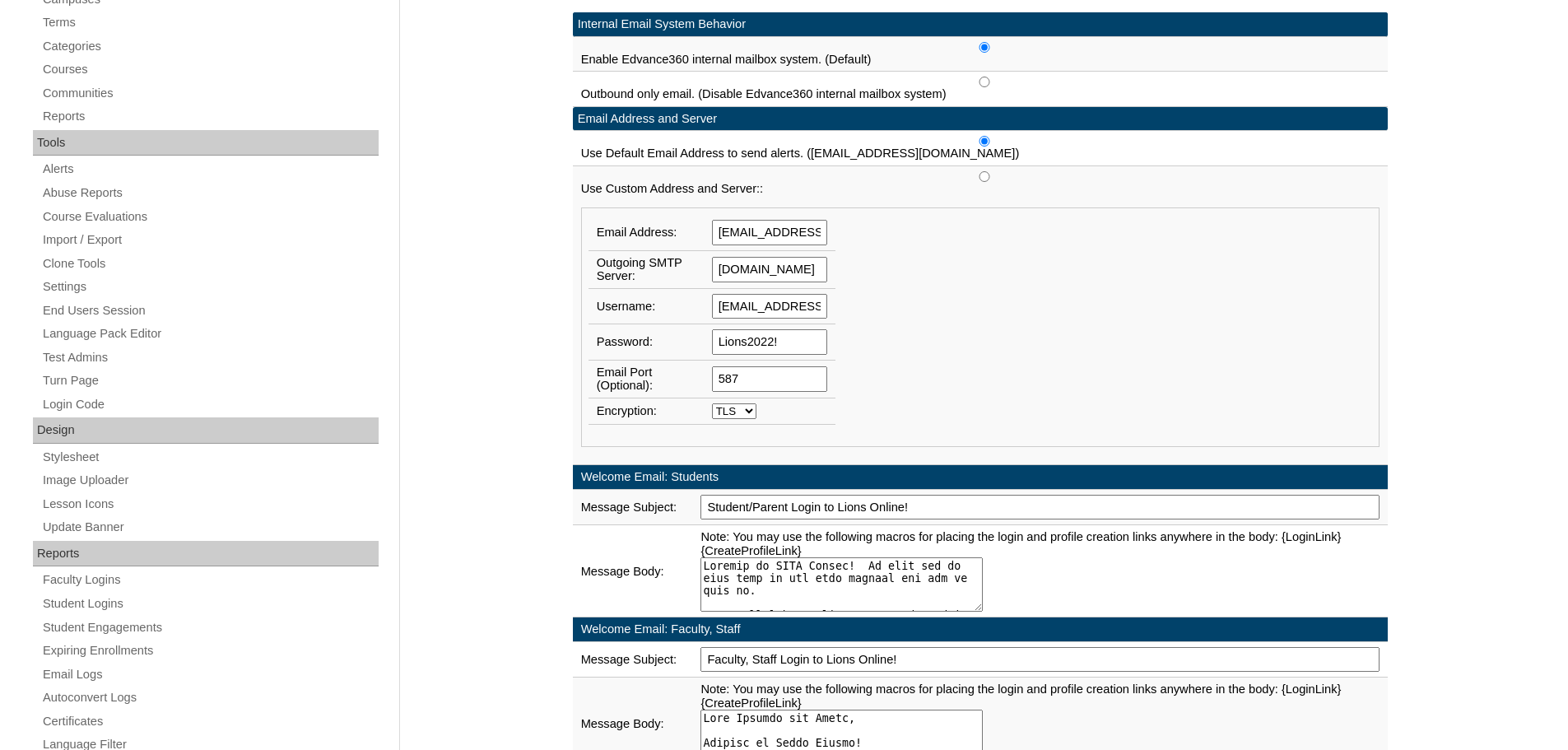
click at [791, 593] on textarea at bounding box center [841, 584] width 282 height 55
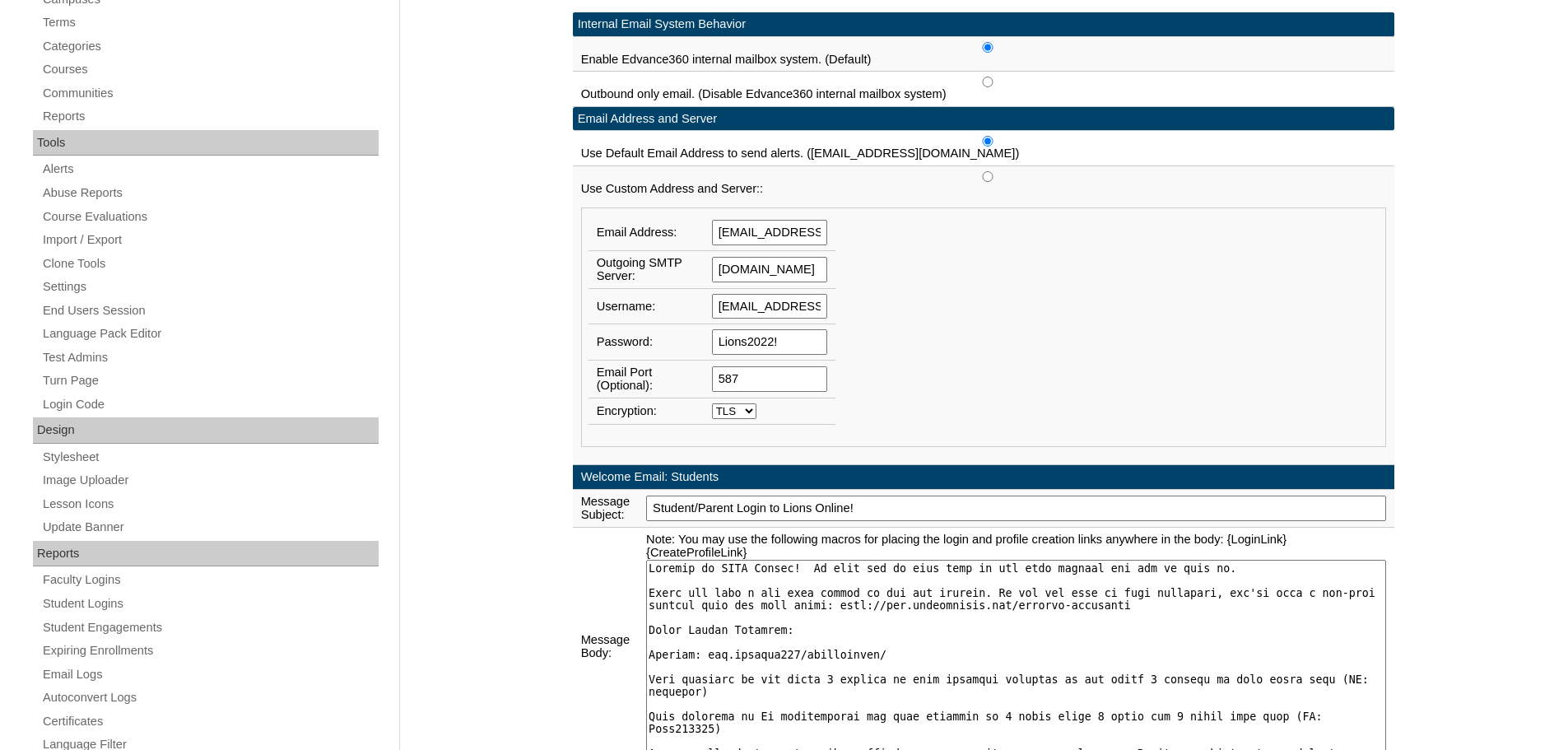
drag, startPoint x: 953, startPoint y: 603, endPoint x: 1435, endPoint y: 750, distance: 503.9
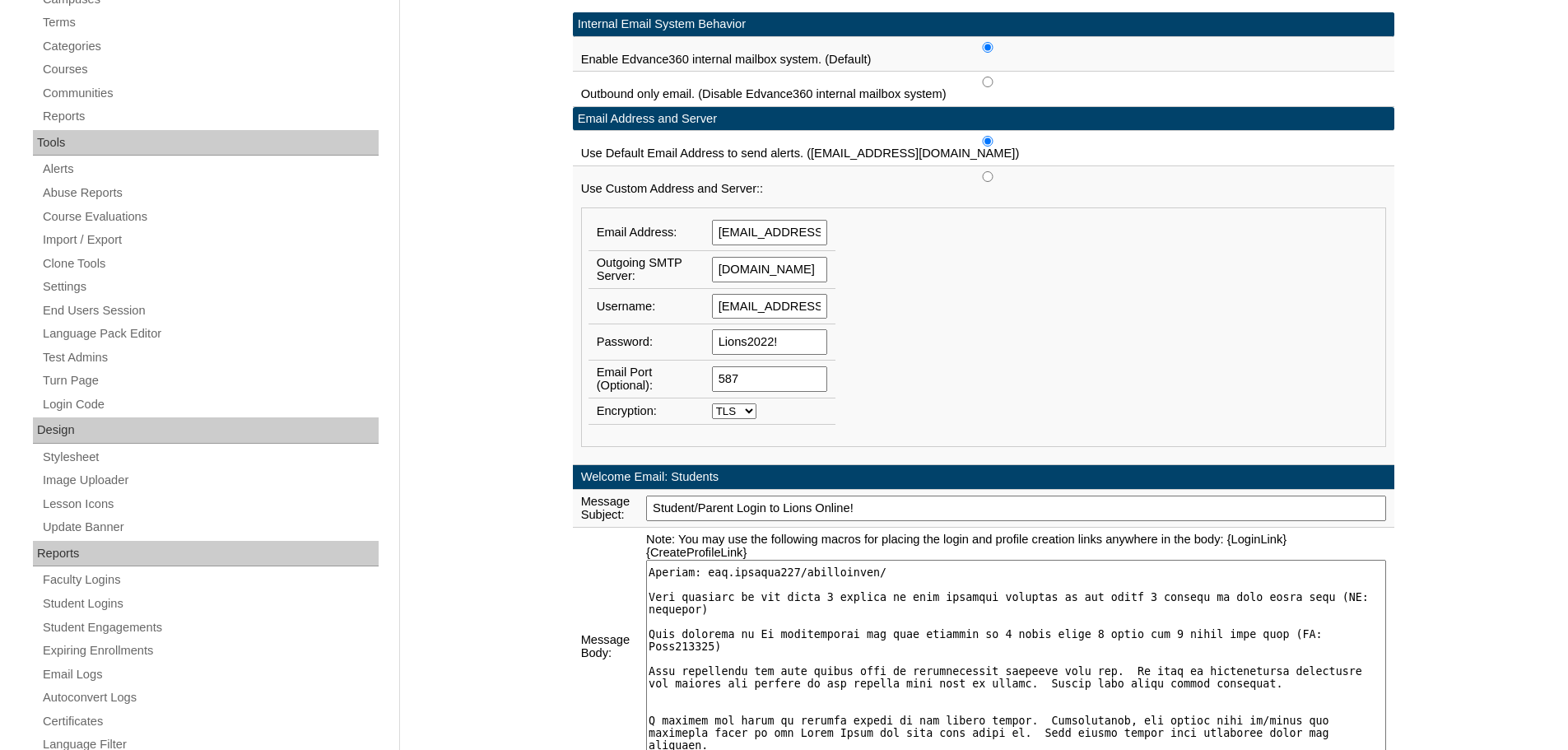
scroll to position [0, 0]
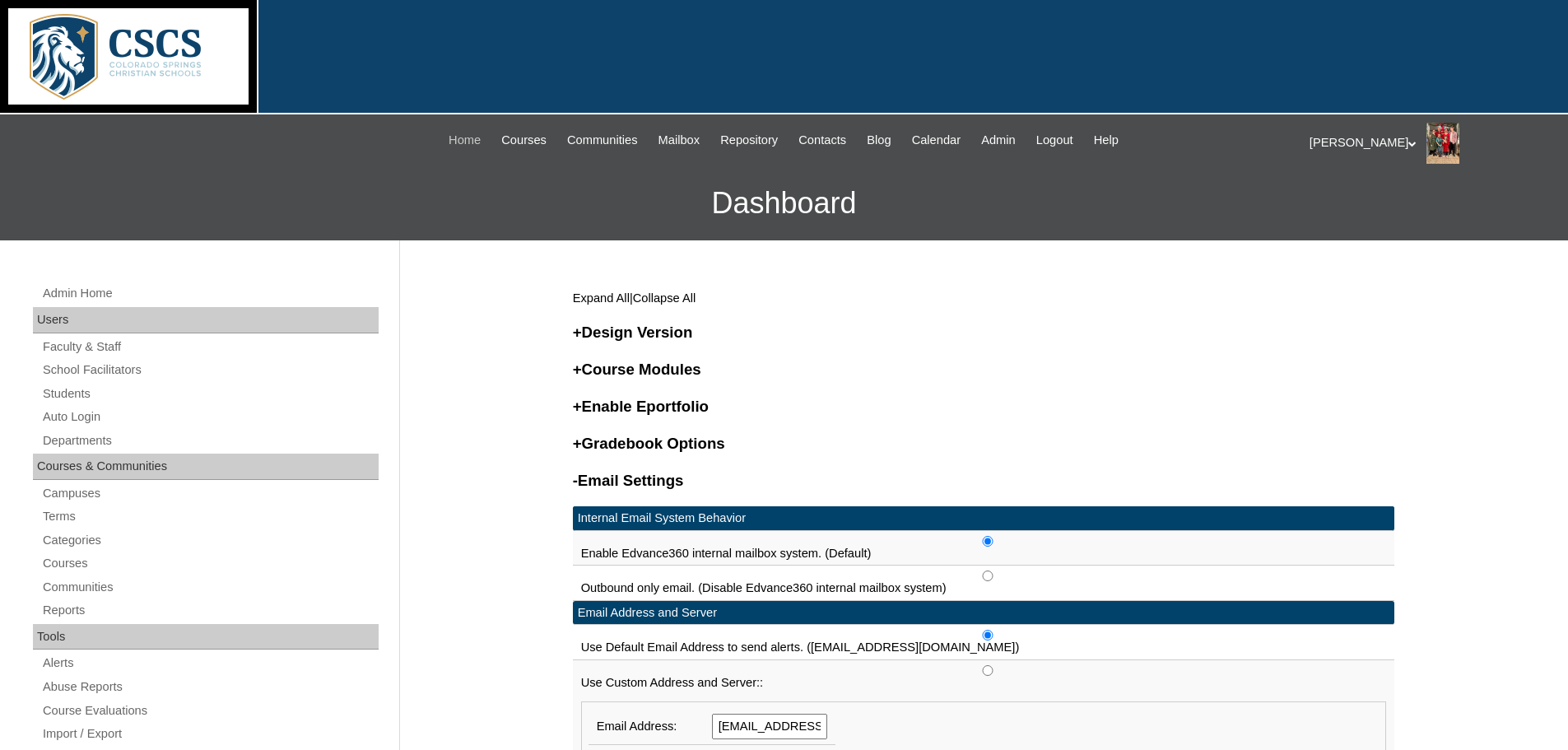
click at [448, 133] on span "Home" at bounding box center [464, 140] width 32 height 19
